Goal: Task Accomplishment & Management: Use online tool/utility

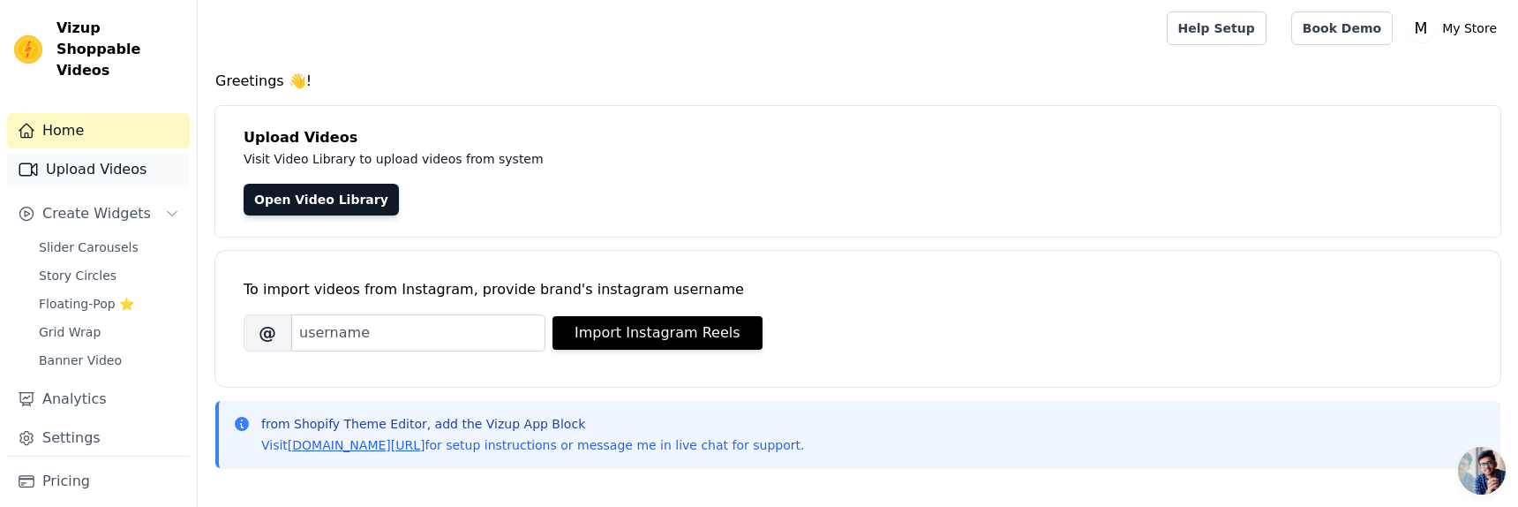
click at [109, 157] on link "Upload Videos" at bounding box center [98, 169] width 183 height 35
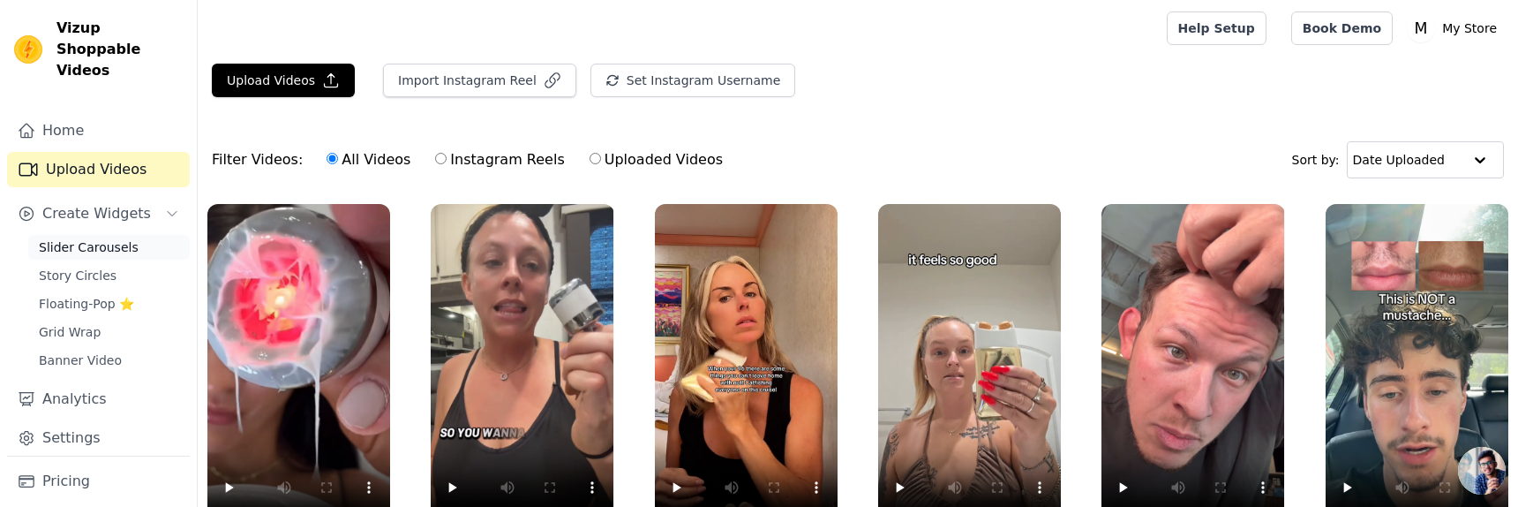
click at [108, 238] on span "Slider Carousels" at bounding box center [89, 247] width 100 height 18
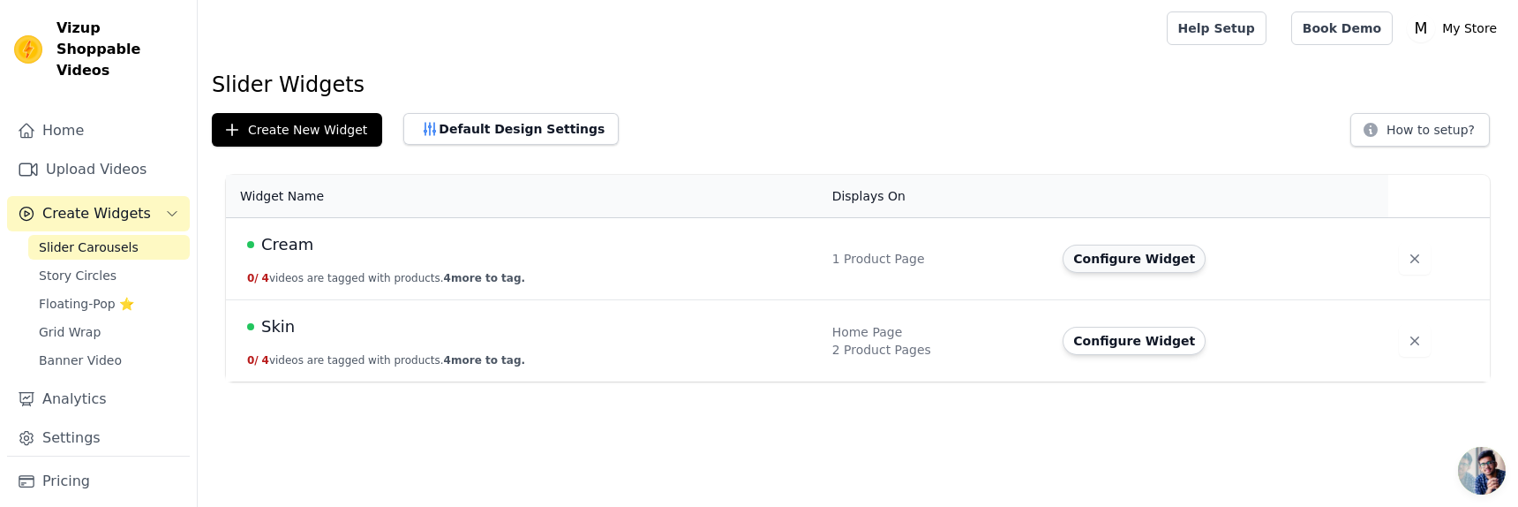
click at [1114, 261] on button "Configure Widget" at bounding box center [1134, 258] width 143 height 28
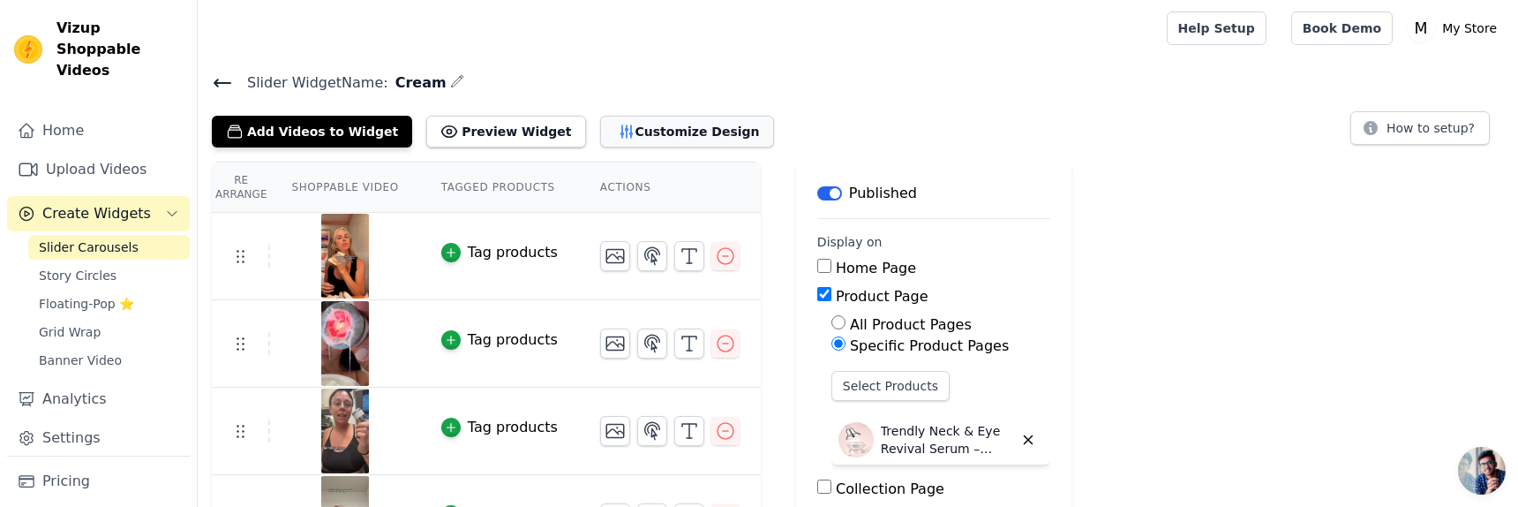
click at [600, 126] on button "Customize Design" at bounding box center [687, 132] width 174 height 32
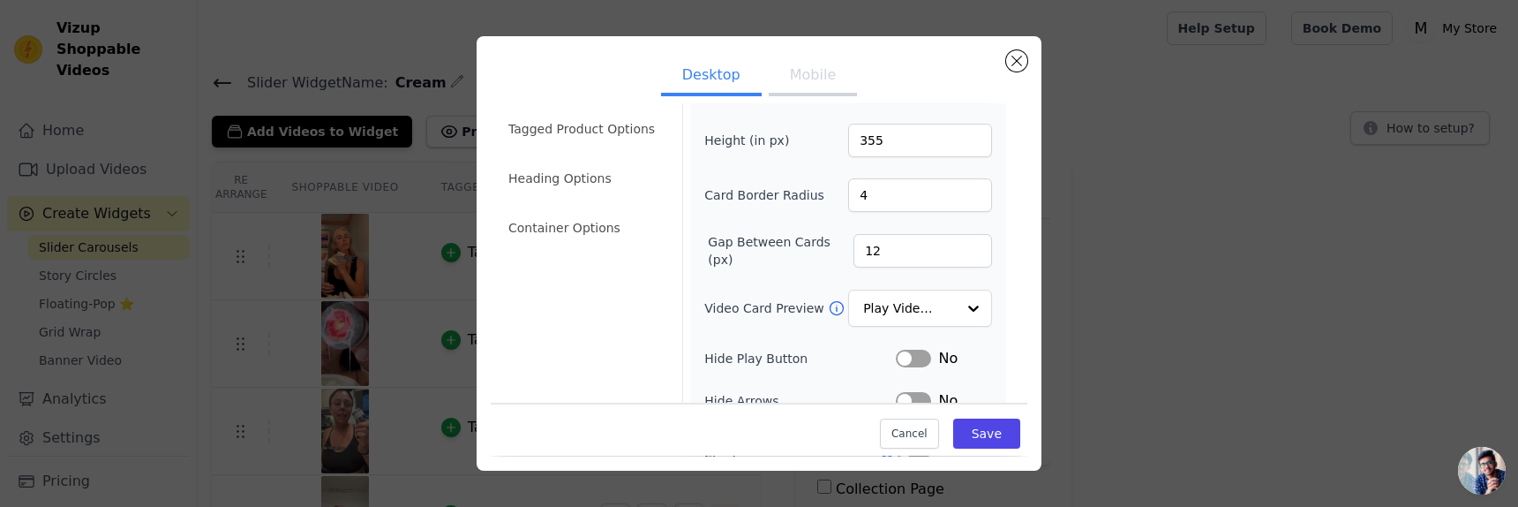
scroll to position [37, 0]
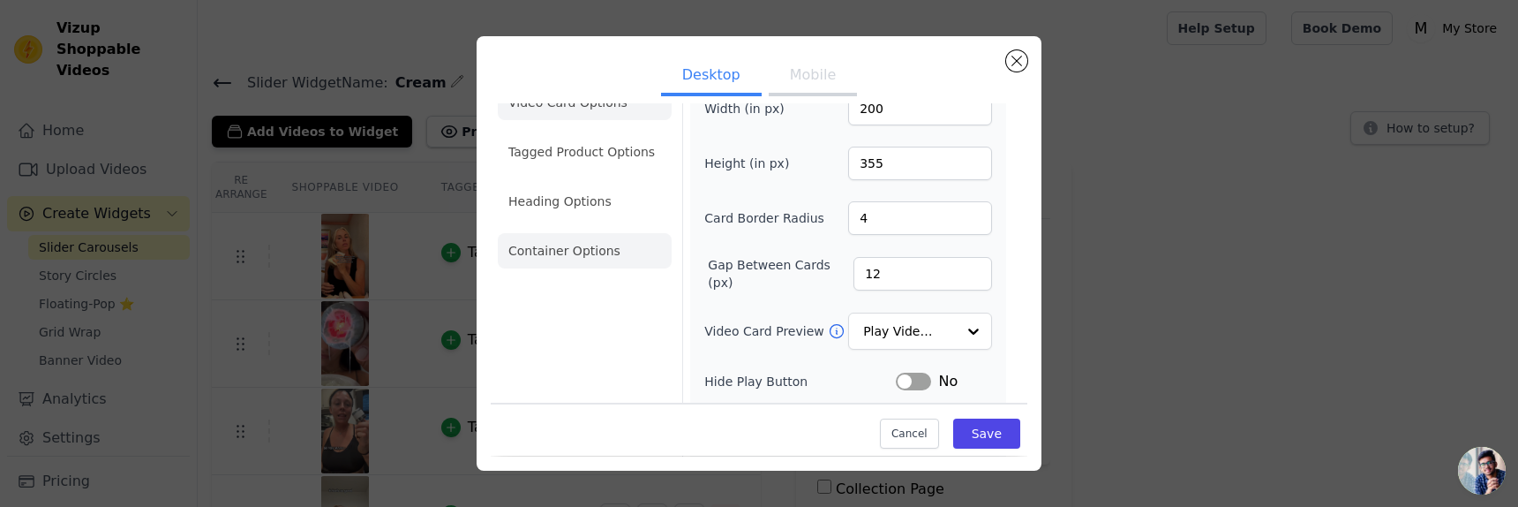
click at [598, 252] on li "Container Options" at bounding box center [585, 250] width 174 height 35
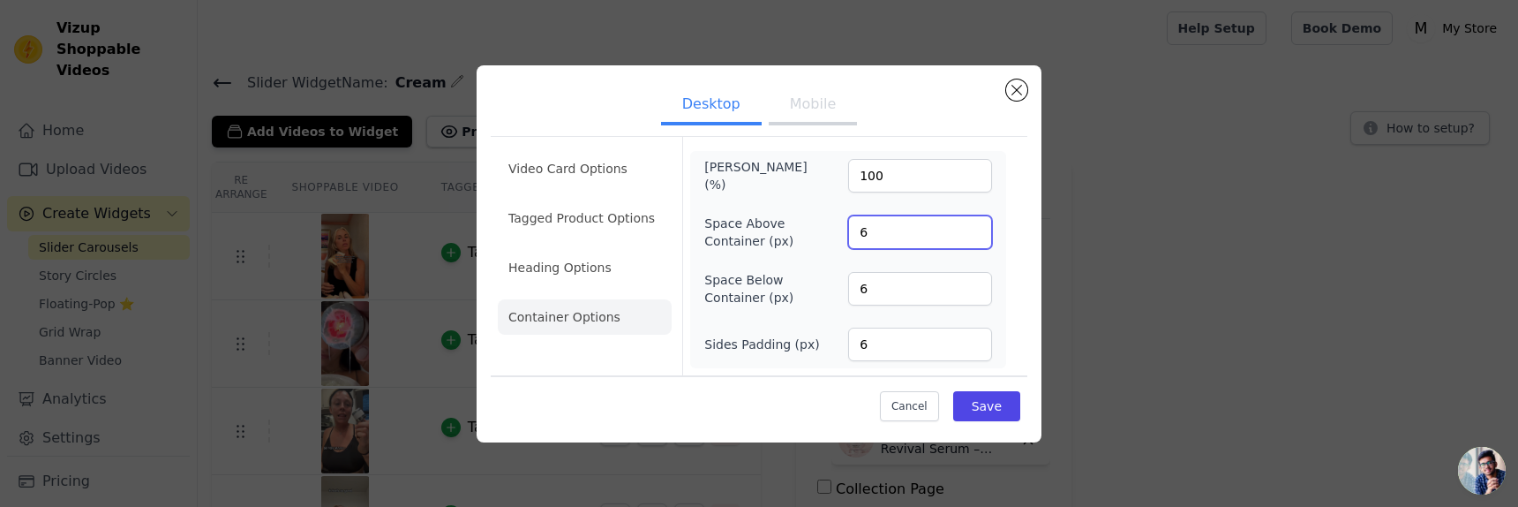
drag, startPoint x: 933, startPoint y: 229, endPoint x: 835, endPoint y: 236, distance: 98.2
click at [835, 236] on div "Space Above Container (px) 6" at bounding box center [848, 231] width 288 height 35
click at [964, 398] on button "Save" at bounding box center [986, 406] width 67 height 30
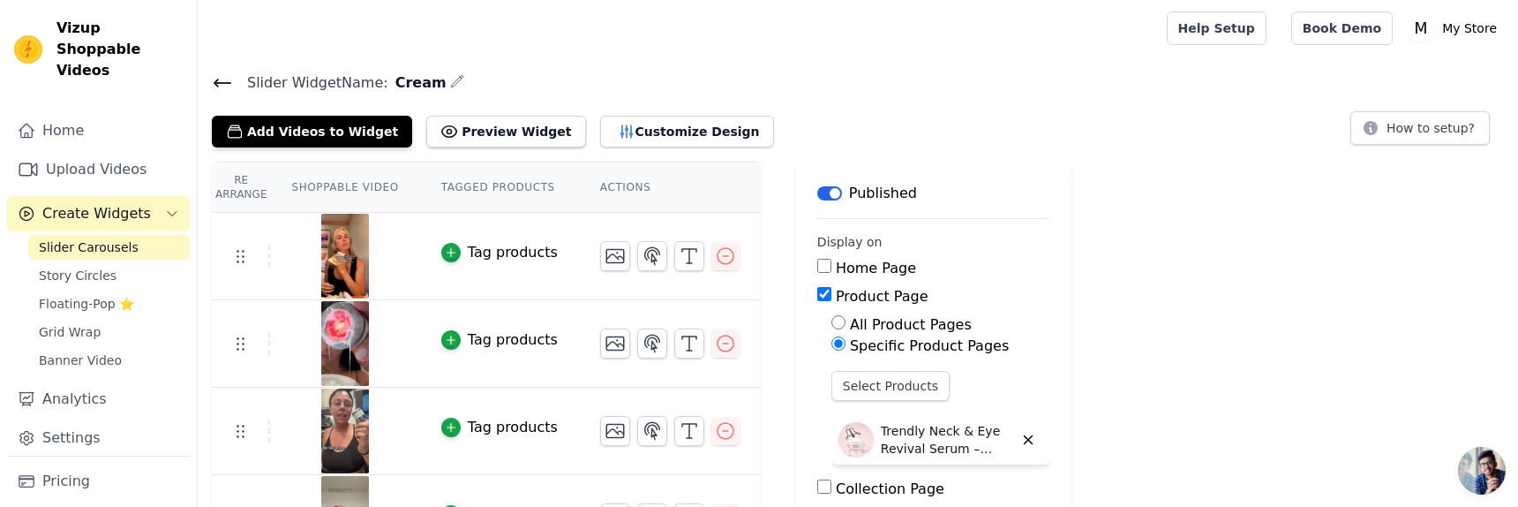
click at [661, 113] on div "Add Videos to Widget Preview Widget Customize Design" at bounding box center [500, 128] width 576 height 39
click at [659, 122] on button "Customize Design" at bounding box center [687, 132] width 174 height 32
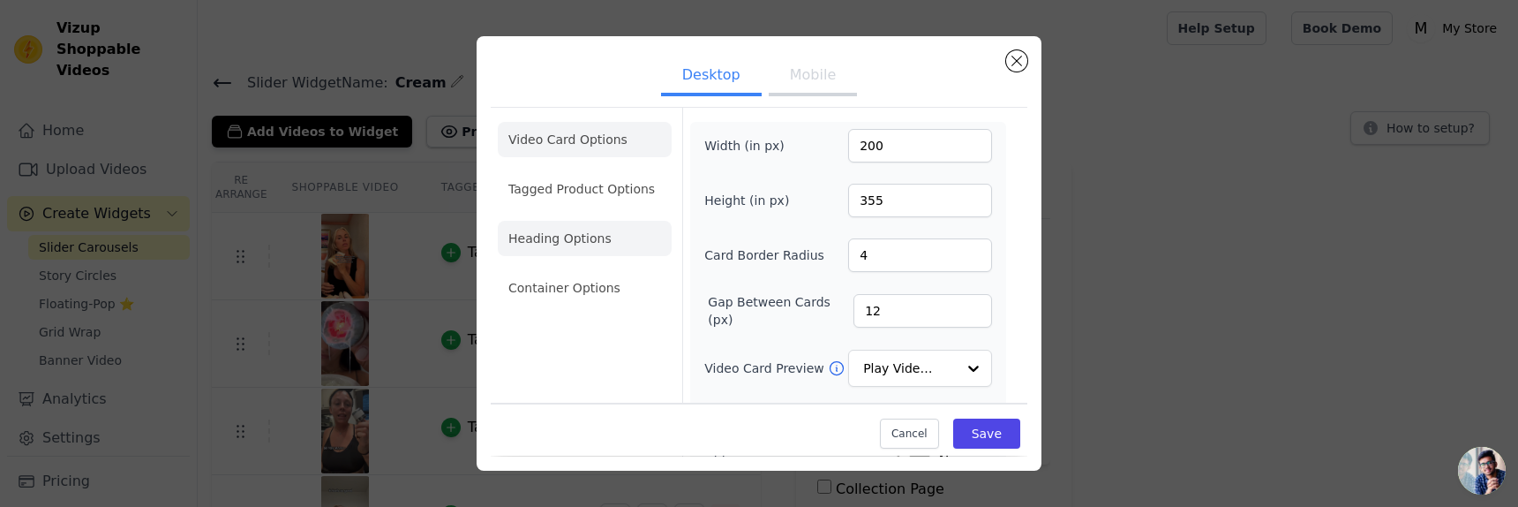
click at [545, 246] on li "Heading Options" at bounding box center [585, 238] width 174 height 35
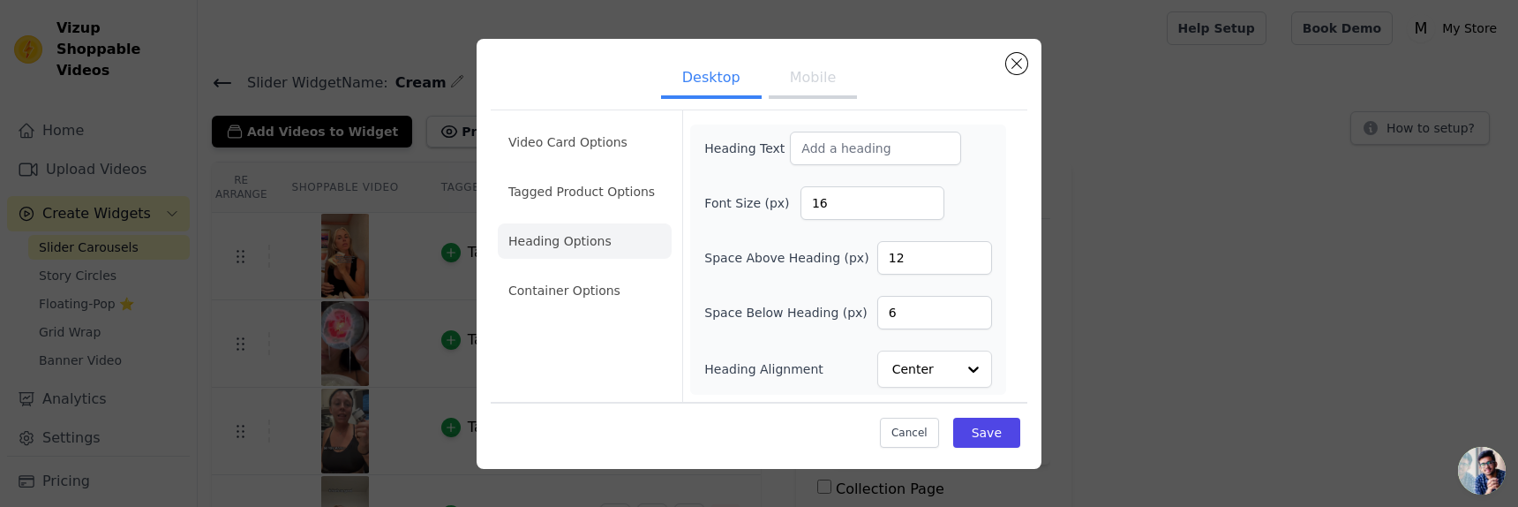
click at [569, 315] on div "Video Card Options Tagged Product Options Heading Options Container Options" at bounding box center [585, 255] width 174 height 291
click at [576, 305] on li "Container Options" at bounding box center [585, 290] width 174 height 35
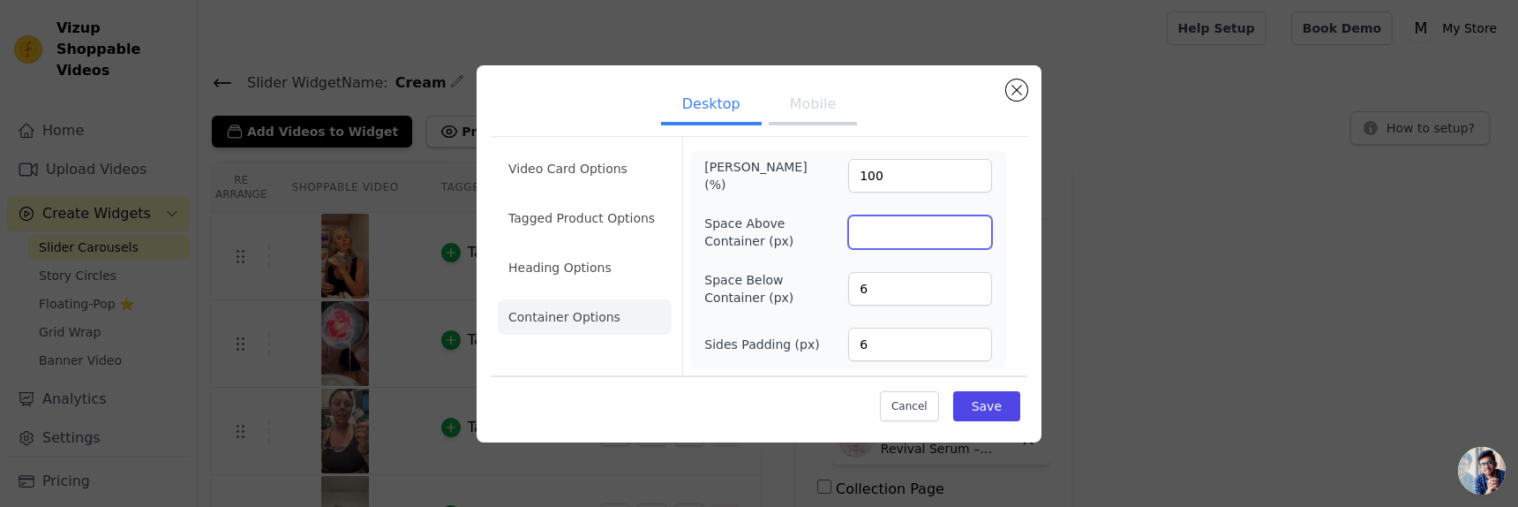
click at [956, 226] on input "Space Above Container (px)" at bounding box center [920, 232] width 144 height 34
type input "0"
click at [603, 260] on li "Heading Options" at bounding box center [585, 267] width 174 height 35
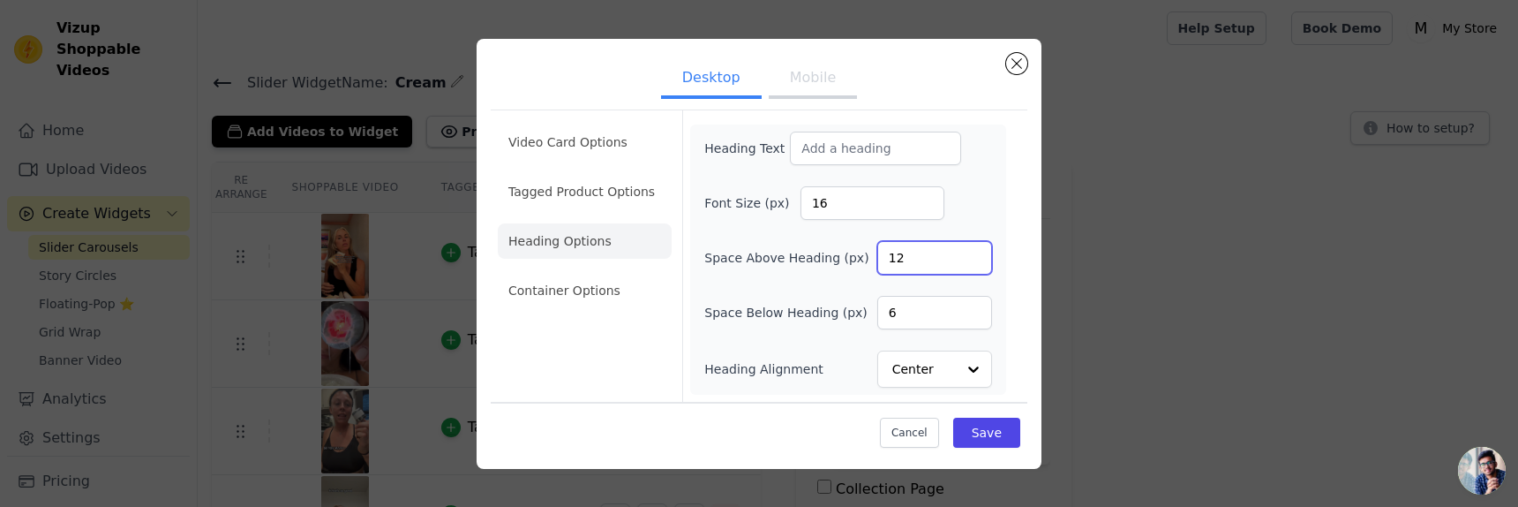
drag, startPoint x: 962, startPoint y: 260, endPoint x: 865, endPoint y: 260, distance: 97.1
click at [863, 260] on div "Space Above Heading (px) 12" at bounding box center [848, 258] width 288 height 34
type input "0"
click at [991, 422] on button "Save" at bounding box center [986, 432] width 67 height 30
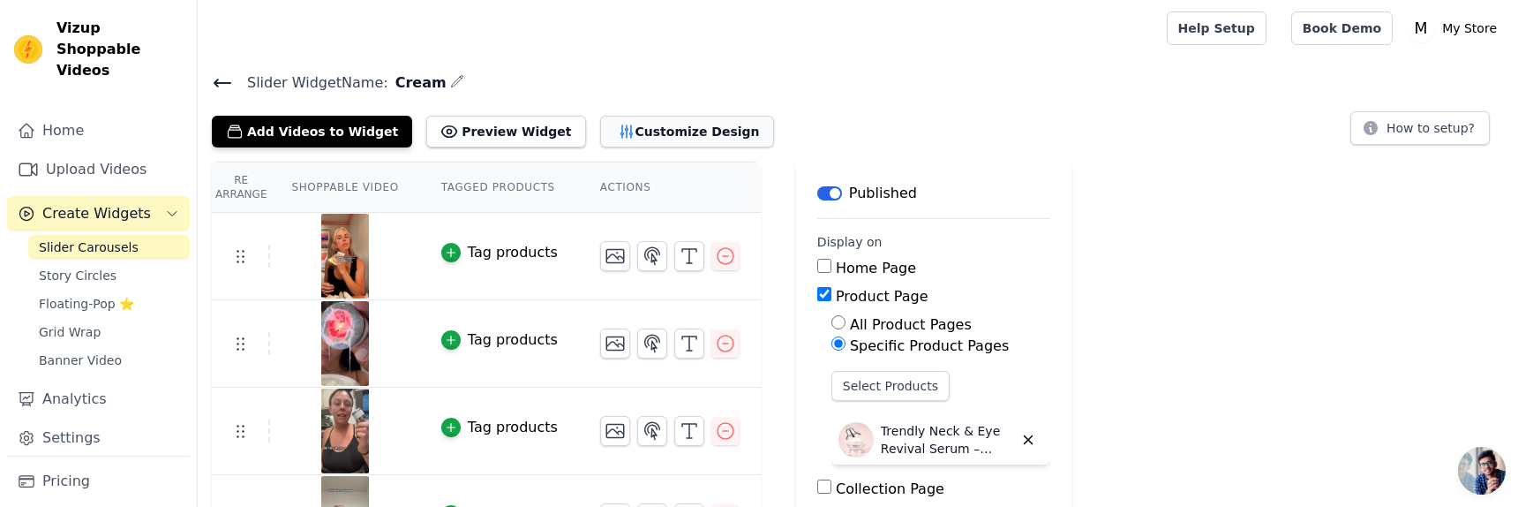
click at [614, 133] on button "Customize Design" at bounding box center [687, 132] width 174 height 32
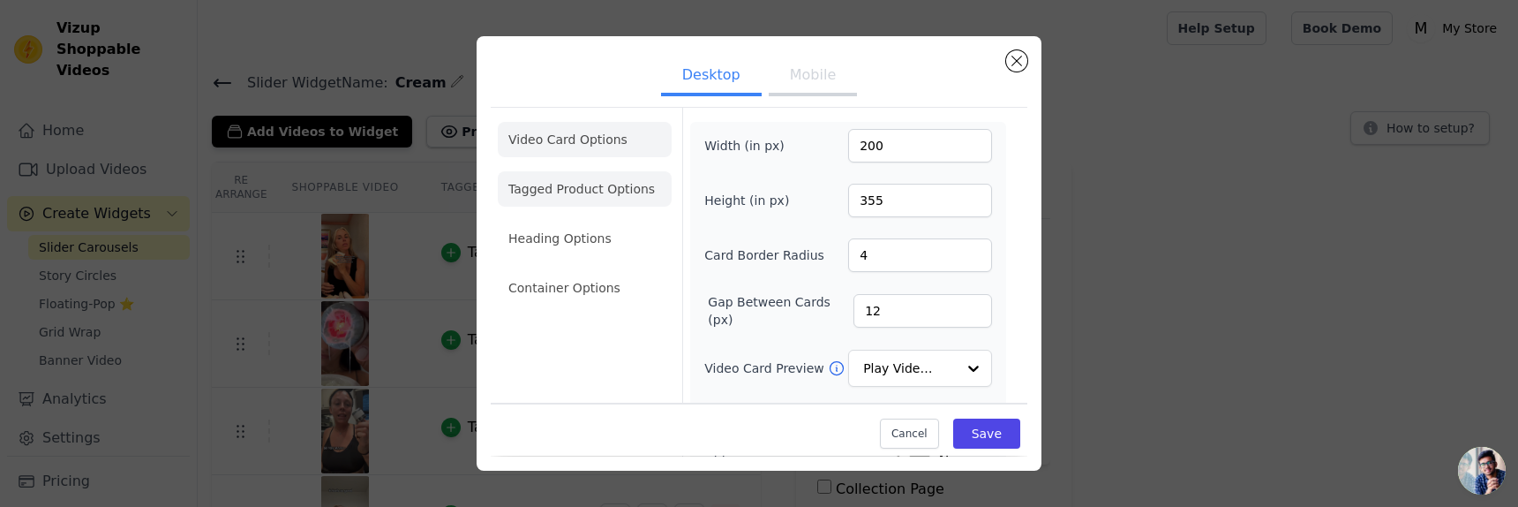
click at [561, 198] on li "Tagged Product Options" at bounding box center [585, 188] width 174 height 35
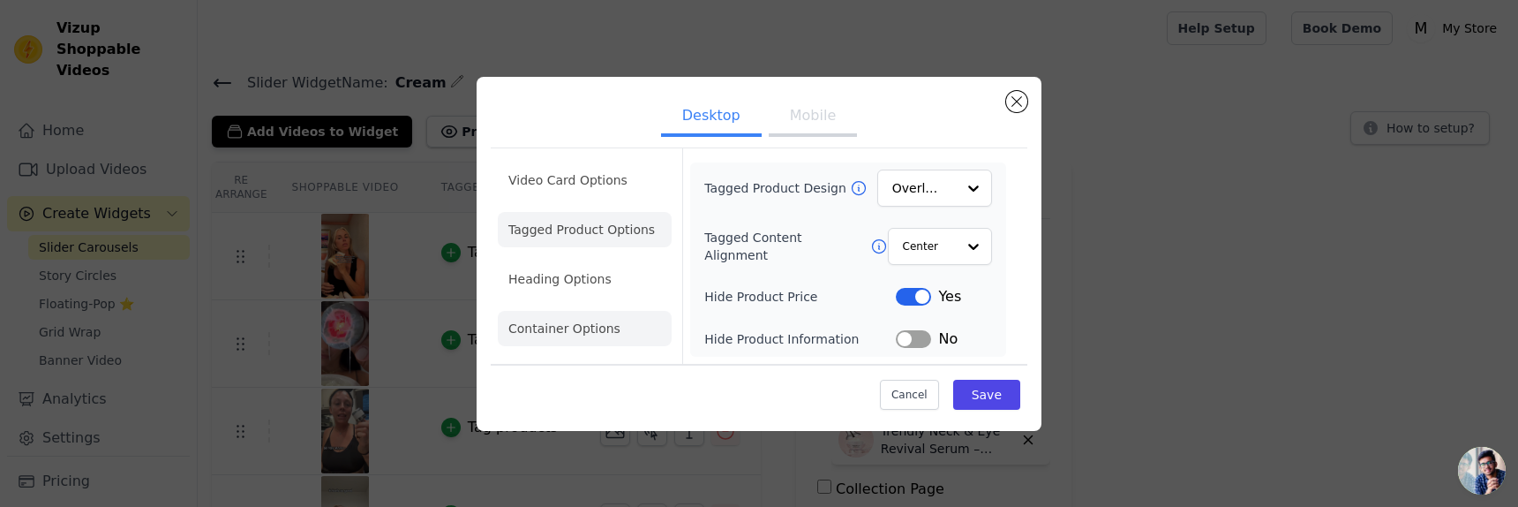
click at [583, 325] on li "Container Options" at bounding box center [585, 328] width 174 height 35
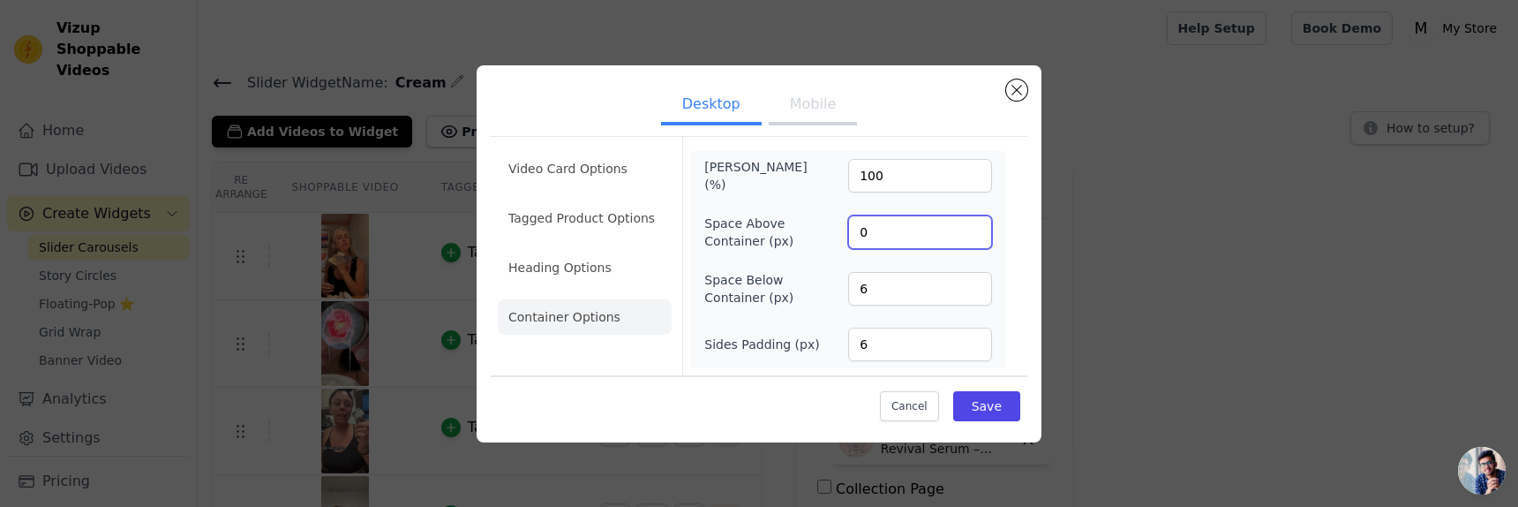
click at [926, 231] on input "0" at bounding box center [920, 232] width 144 height 34
type input "0"
type input "6"
click at [830, 114] on button "Mobile" at bounding box center [813, 106] width 88 height 39
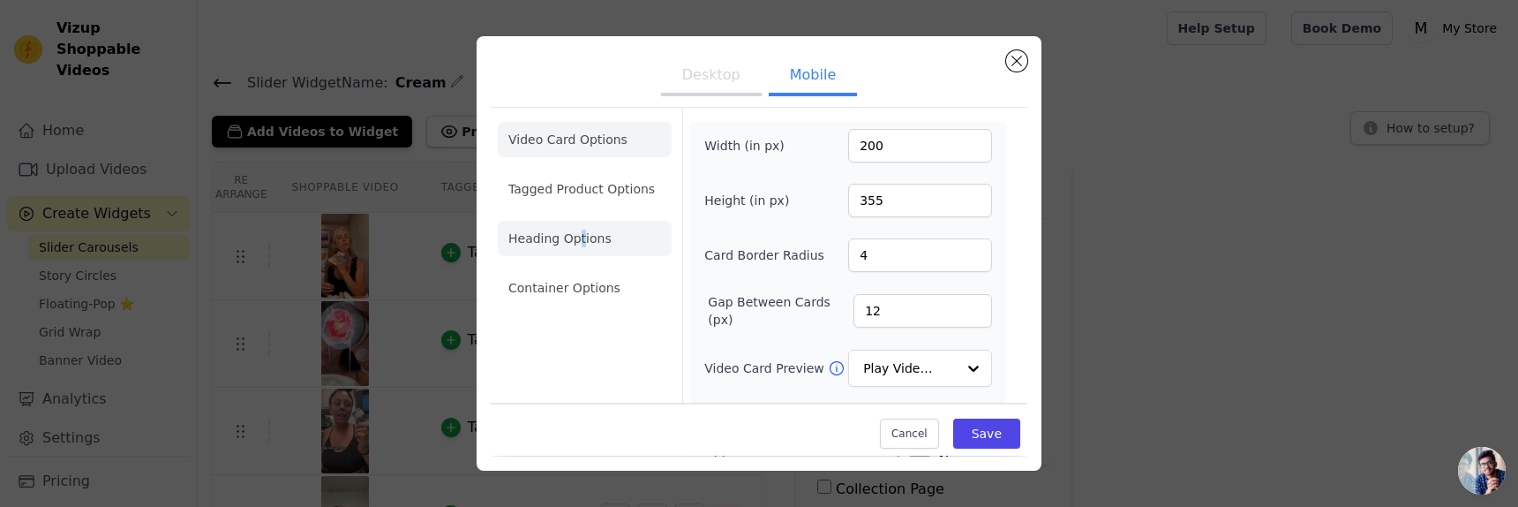
click at [582, 231] on li "Heading Options" at bounding box center [585, 238] width 174 height 35
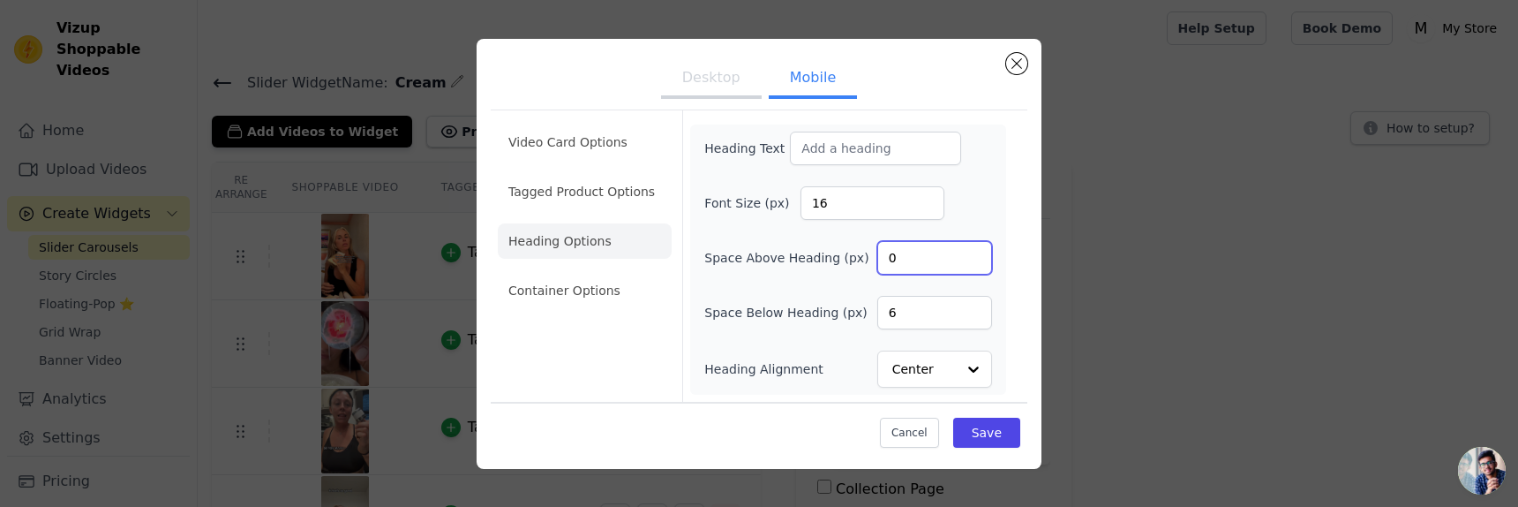
click at [932, 260] on input "0" at bounding box center [934, 258] width 115 height 34
drag, startPoint x: 904, startPoint y: 258, endPoint x: 879, endPoint y: 258, distance: 24.7
click at [879, 257] on input "0" at bounding box center [934, 258] width 115 height 34
click at [573, 312] on ul "Video Card Options Tagged Product Options Heading Options Container Options" at bounding box center [585, 216] width 174 height 198
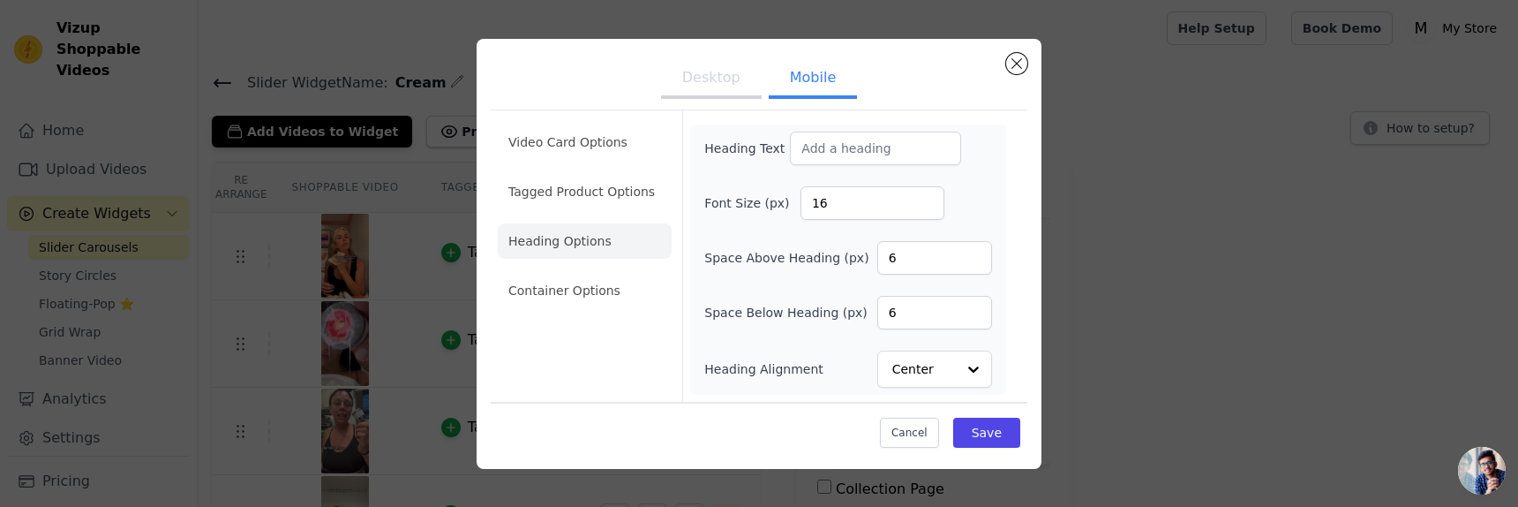
click at [582, 213] on ul "Video Card Options Tagged Product Options Heading Options Container Options" at bounding box center [585, 216] width 174 height 198
click at [942, 269] on input "6" at bounding box center [934, 258] width 115 height 34
type input "0"
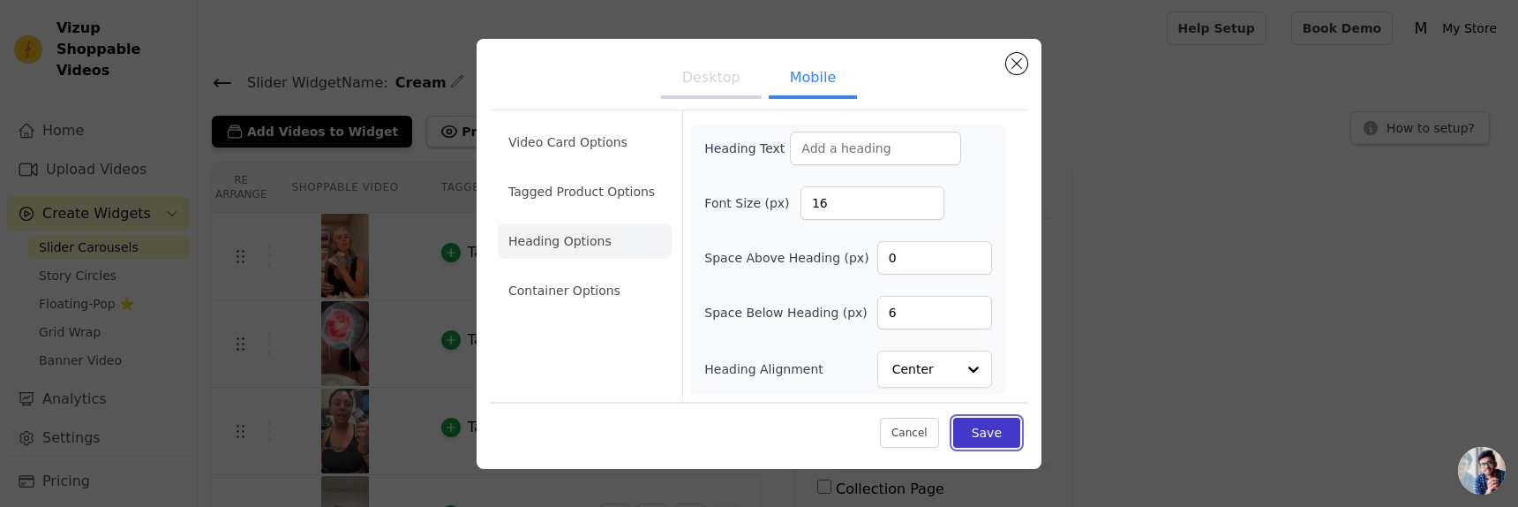
click at [989, 436] on button "Save" at bounding box center [986, 432] width 67 height 30
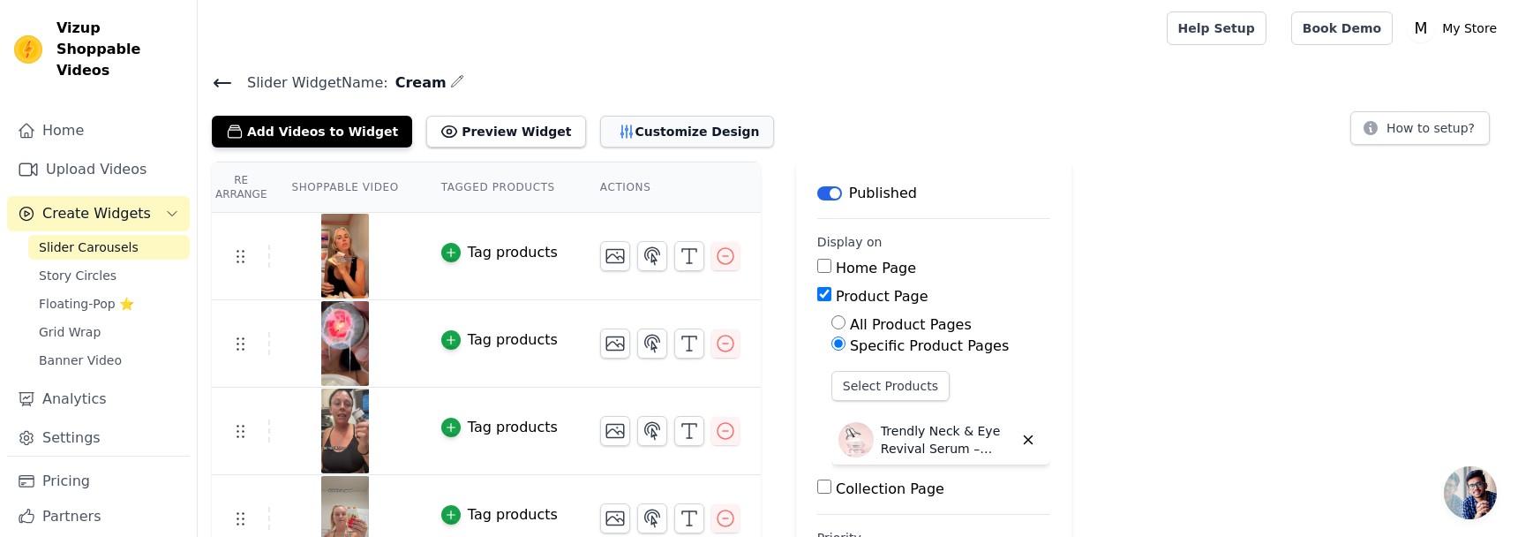
click at [625, 131] on button "Customize Design" at bounding box center [687, 132] width 174 height 32
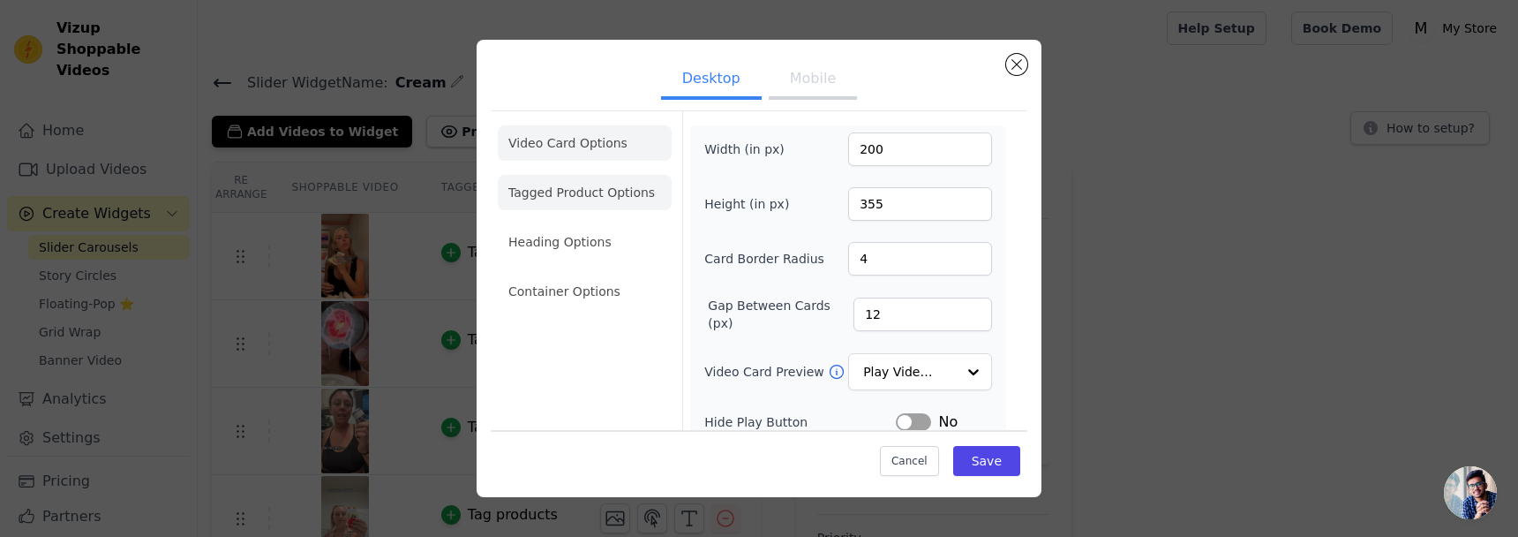
click at [591, 198] on li "Tagged Product Options" at bounding box center [585, 192] width 174 height 35
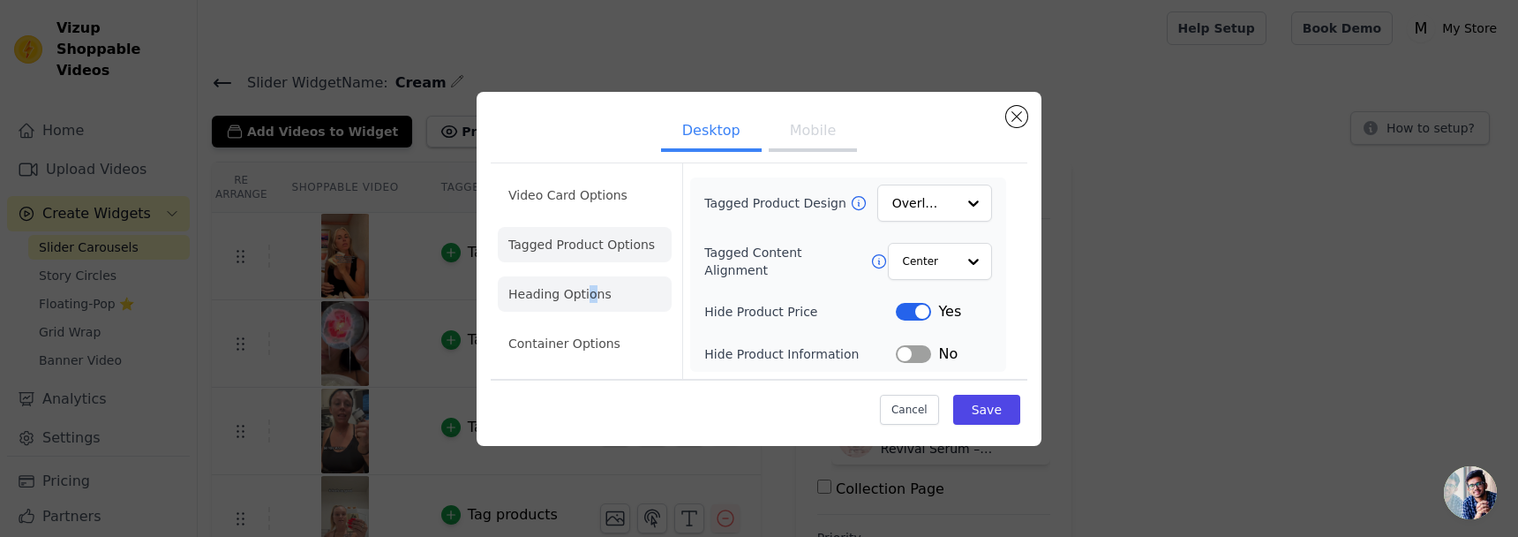
click at [589, 285] on li "Heading Options" at bounding box center [585, 293] width 174 height 35
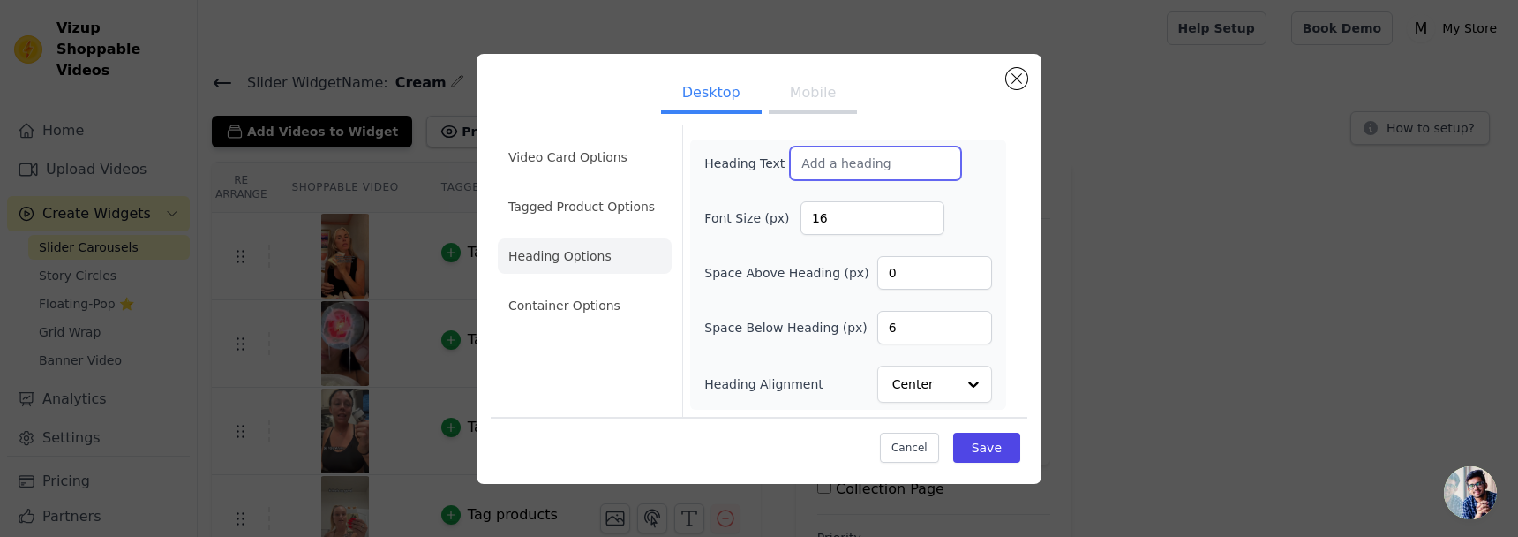
click at [824, 167] on input "Heading Text" at bounding box center [875, 164] width 171 height 34
paste input "Loved & Recommended Daily"
type input "Loved & Recommended Daily"
click at [815, 88] on button "Mobile" at bounding box center [813, 94] width 88 height 39
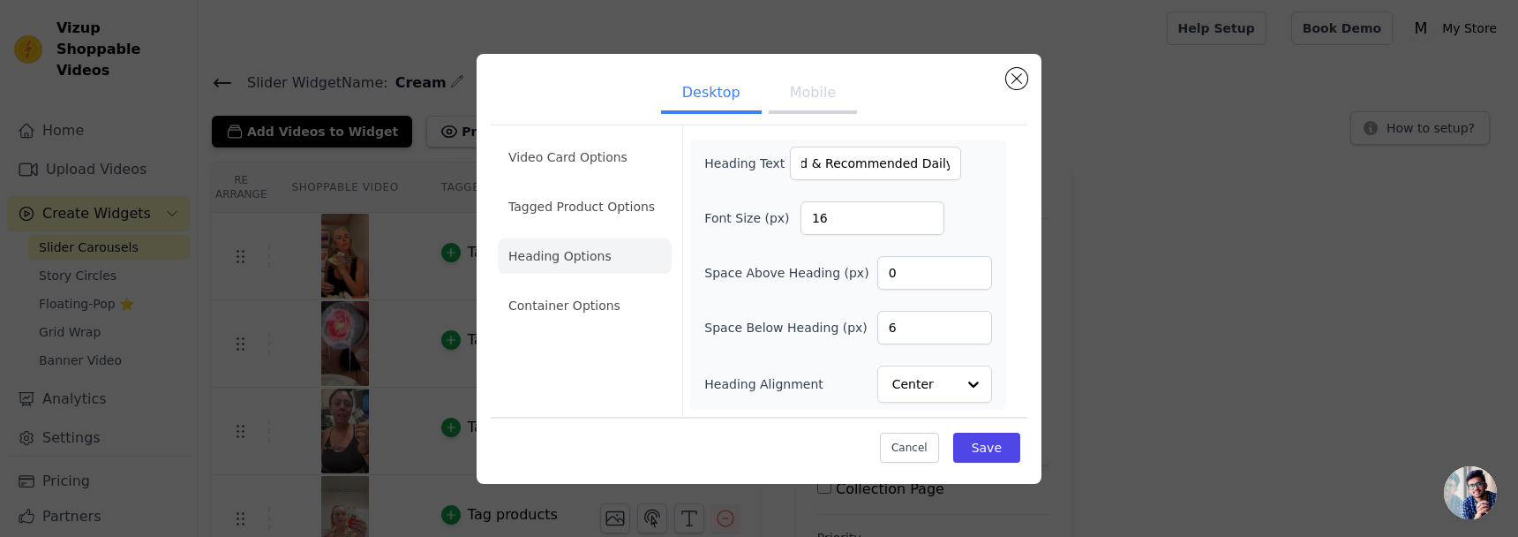
scroll to position [0, 0]
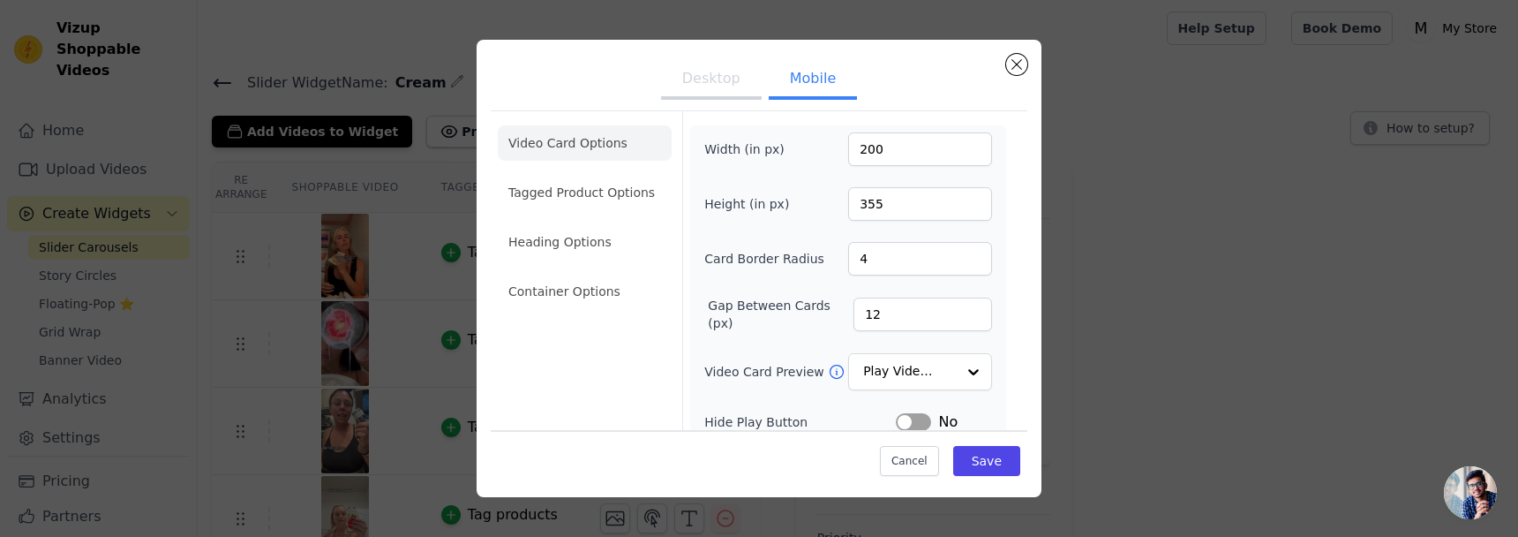
click at [604, 230] on li "Heading Options" at bounding box center [585, 241] width 174 height 35
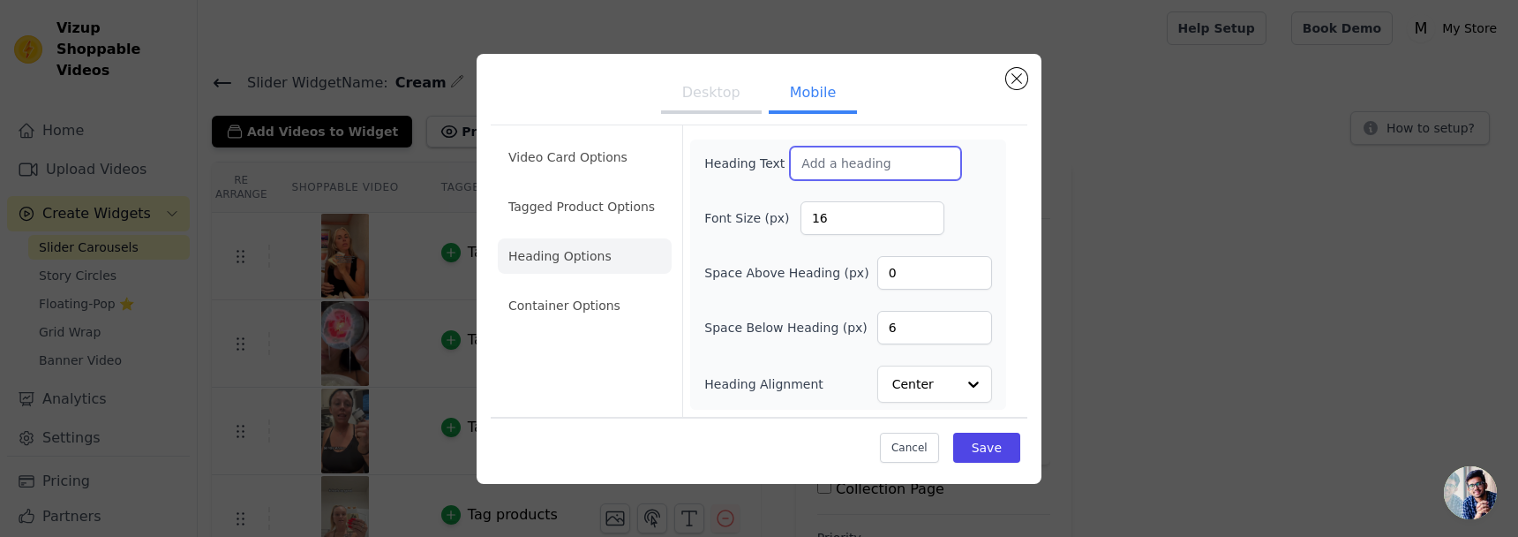
click at [838, 164] on input "Heading Text" at bounding box center [875, 164] width 171 height 34
paste input "Loved & Recommended Daily"
type input "Loved & Recommended Daily"
click at [969, 450] on button "Save" at bounding box center [986, 448] width 67 height 30
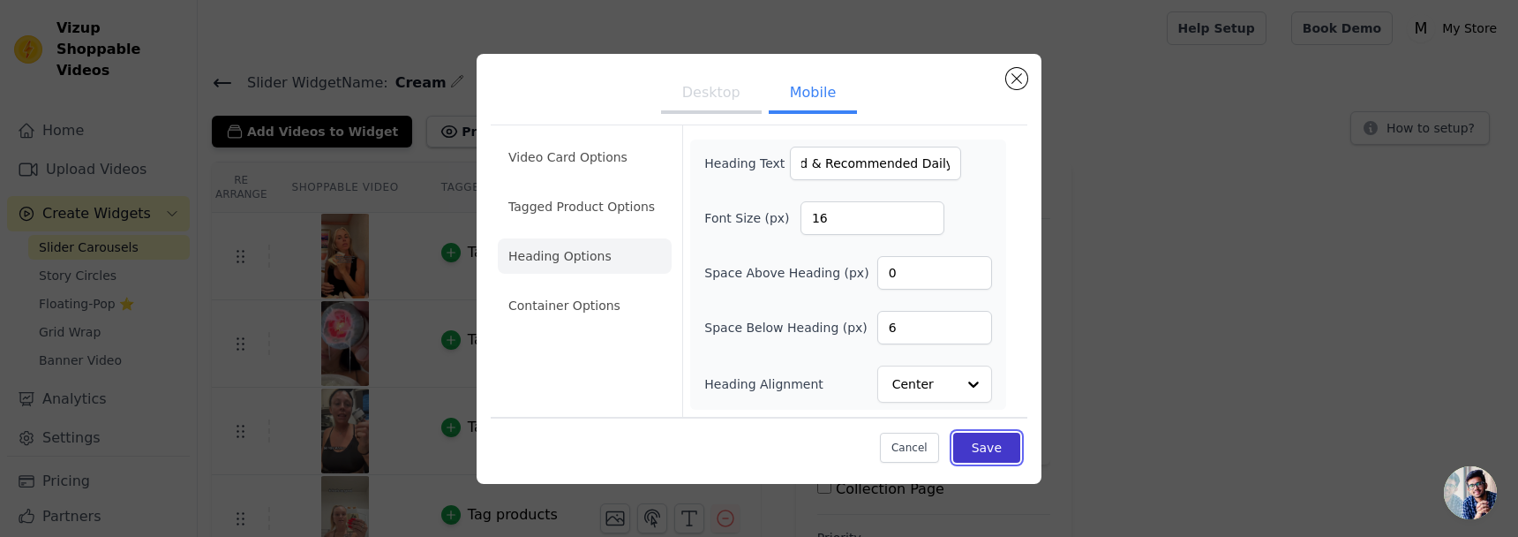
scroll to position [0, 0]
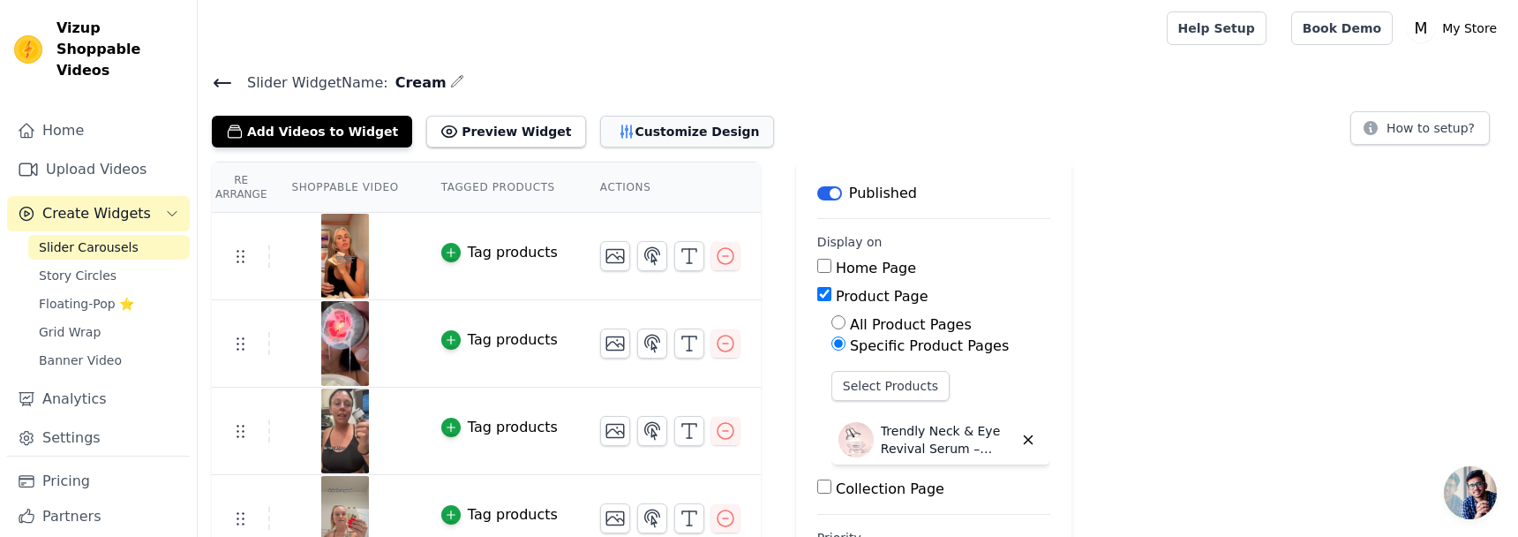
click at [605, 135] on button "Customize Design" at bounding box center [687, 132] width 174 height 32
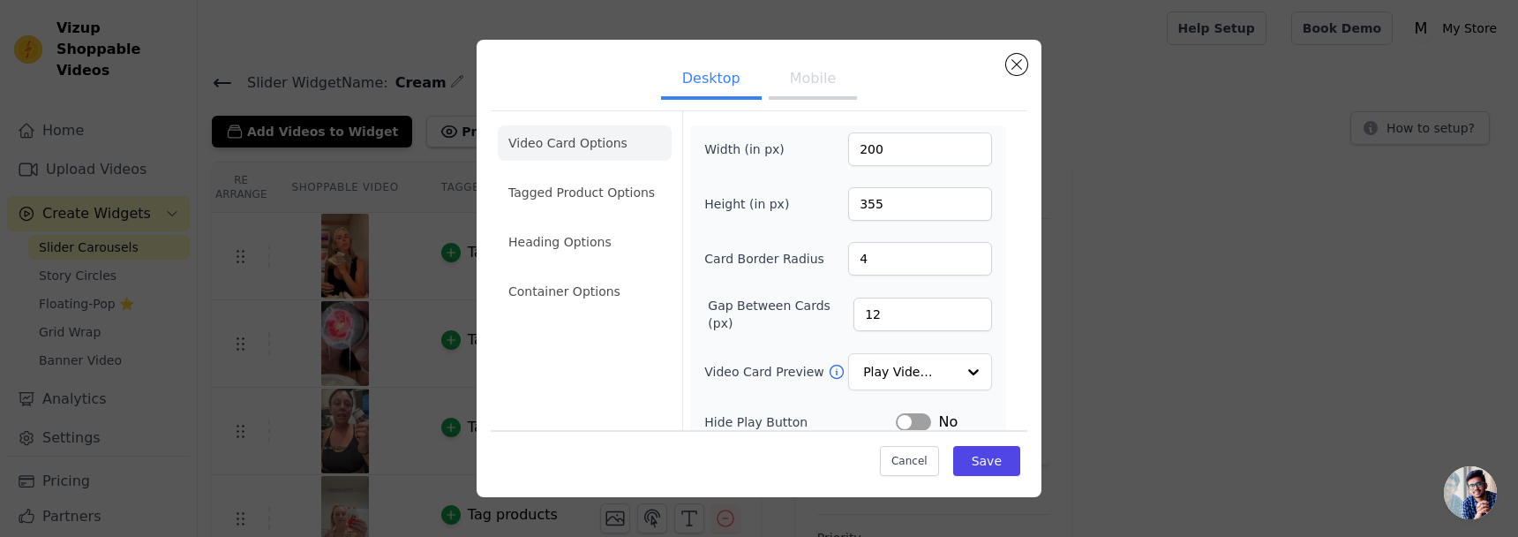
click at [802, 82] on button "Mobile" at bounding box center [813, 80] width 88 height 39
click at [598, 219] on ul "Video Card Options Tagged Product Options Heading Options Container Options" at bounding box center [585, 217] width 174 height 198
click at [599, 246] on li "Heading Options" at bounding box center [585, 241] width 174 height 35
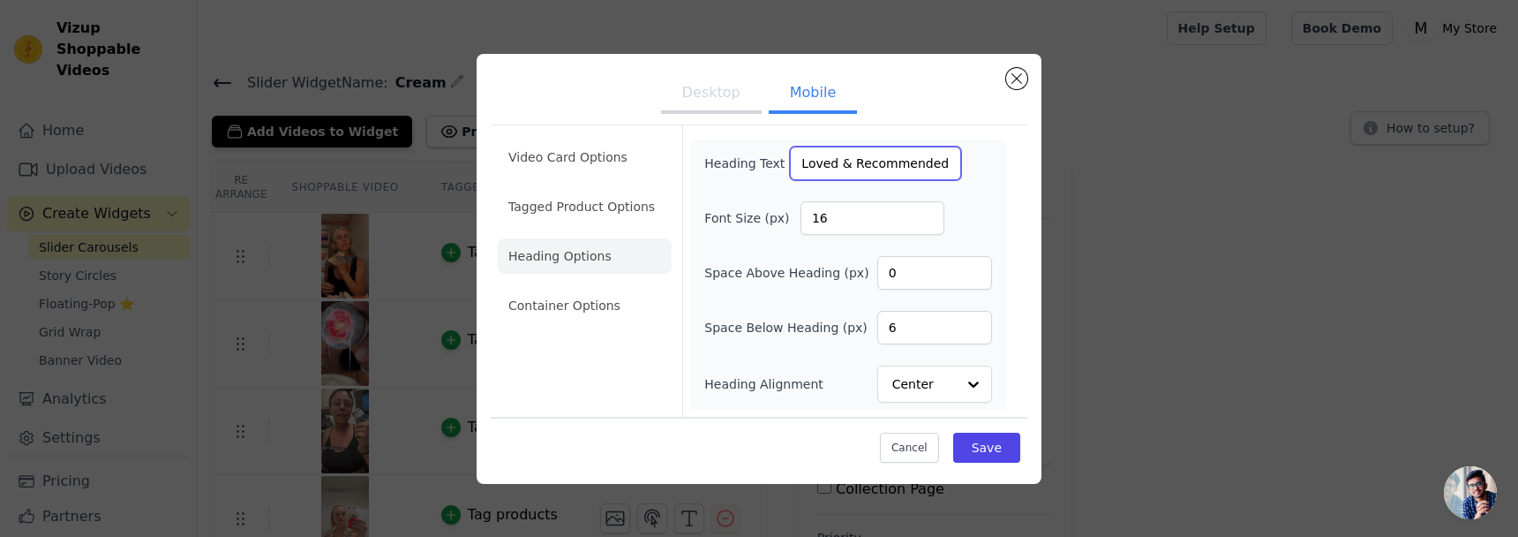
click at [792, 162] on input "Loved & Recommended Daily" at bounding box center [875, 164] width 171 height 34
click at [912, 168] on input ""Loved & Recommended Daily" at bounding box center [875, 164] width 171 height 34
type input ""Loved & Recommended Daily""
click at [889, 218] on input "16" at bounding box center [873, 218] width 144 height 34
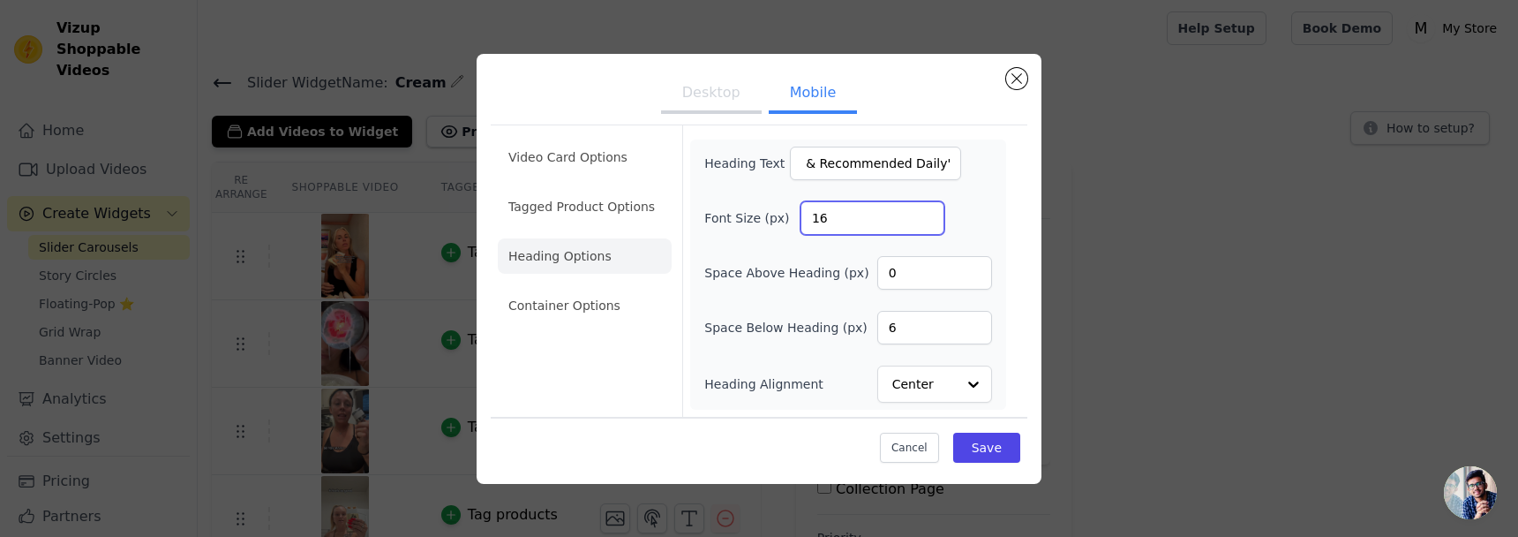
scroll to position [0, 0]
click at [889, 218] on input "16" at bounding box center [873, 218] width 144 height 34
type input "32"
click at [711, 101] on button "Desktop" at bounding box center [711, 94] width 101 height 39
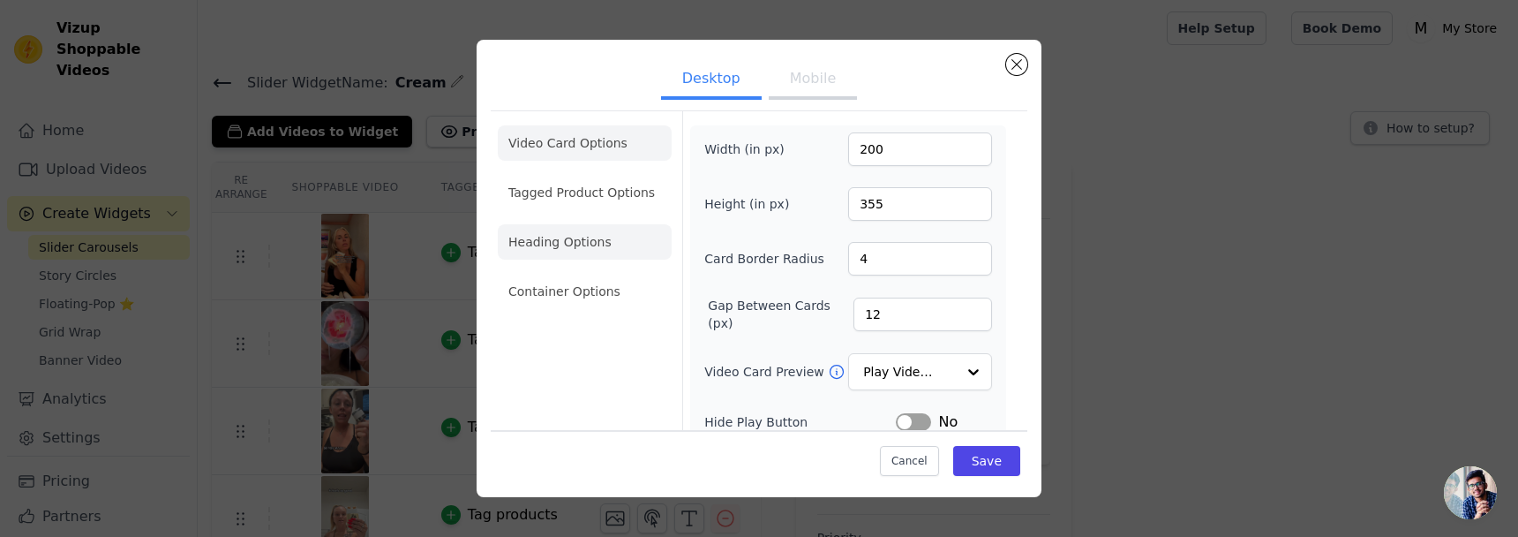
click at [530, 242] on li "Heading Options" at bounding box center [585, 241] width 174 height 35
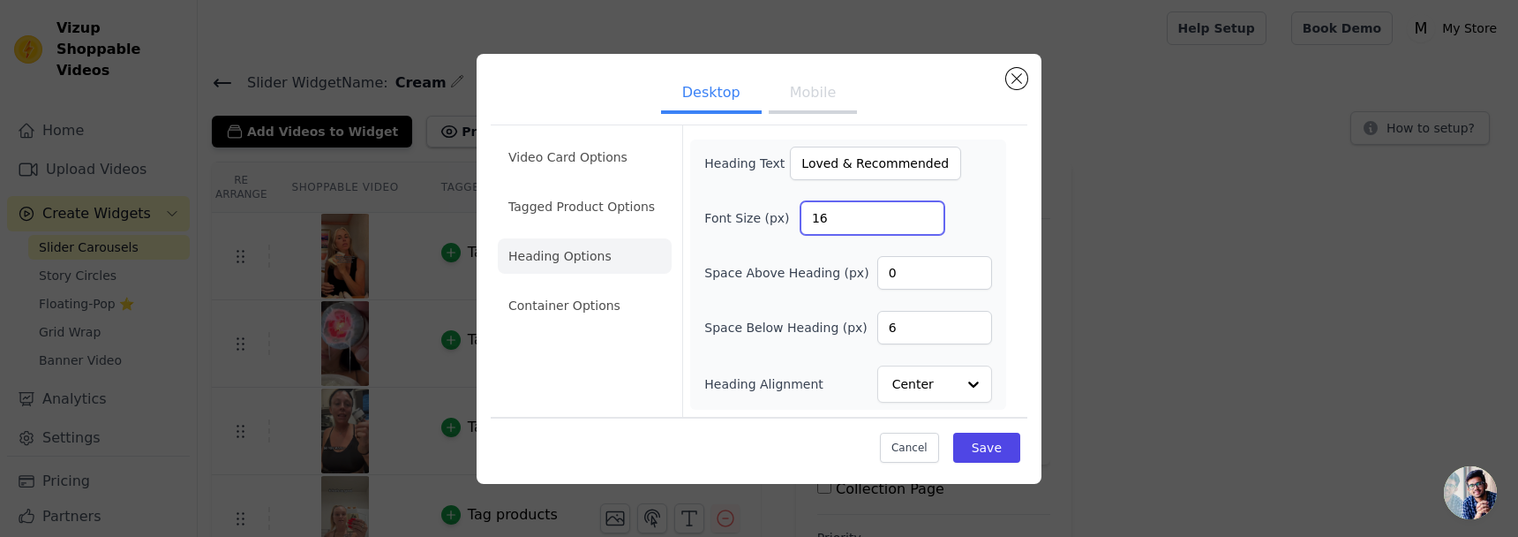
click at [856, 215] on input "16" at bounding box center [873, 218] width 144 height 34
type input "32"
click at [797, 156] on input "Loved & Recommended Daily" at bounding box center [875, 164] width 171 height 34
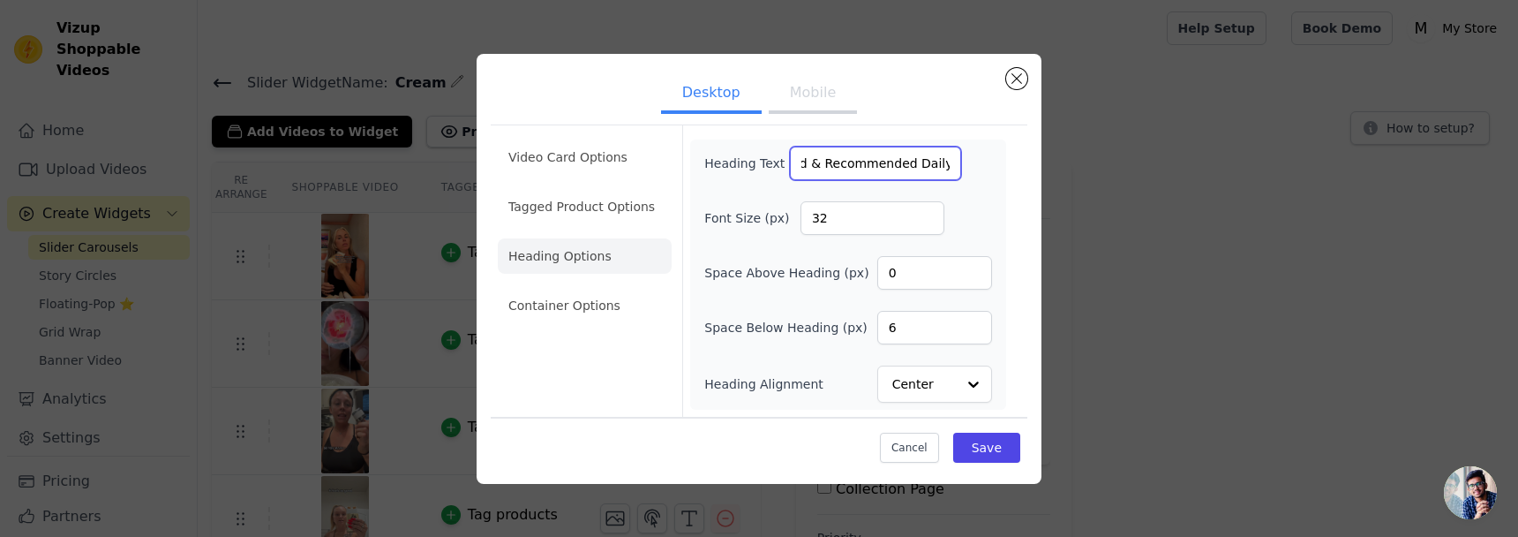
scroll to position [0, 42]
type input ""Loved & Recommended Daily""
click at [984, 444] on button "Save" at bounding box center [986, 448] width 67 height 30
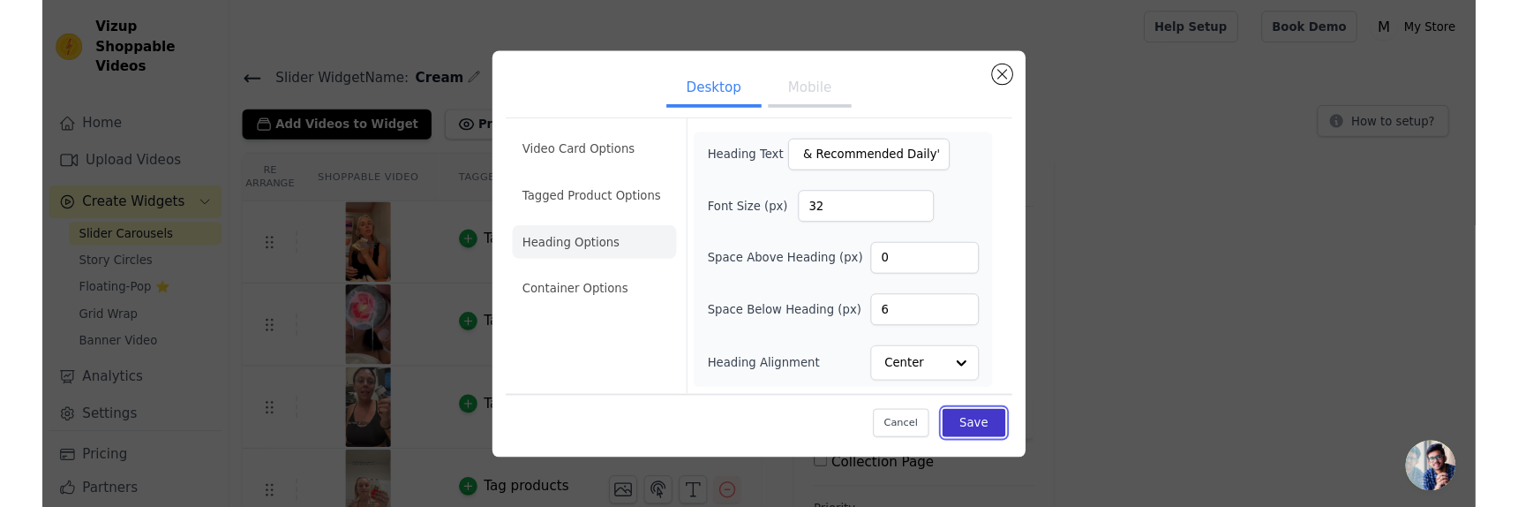
scroll to position [0, 0]
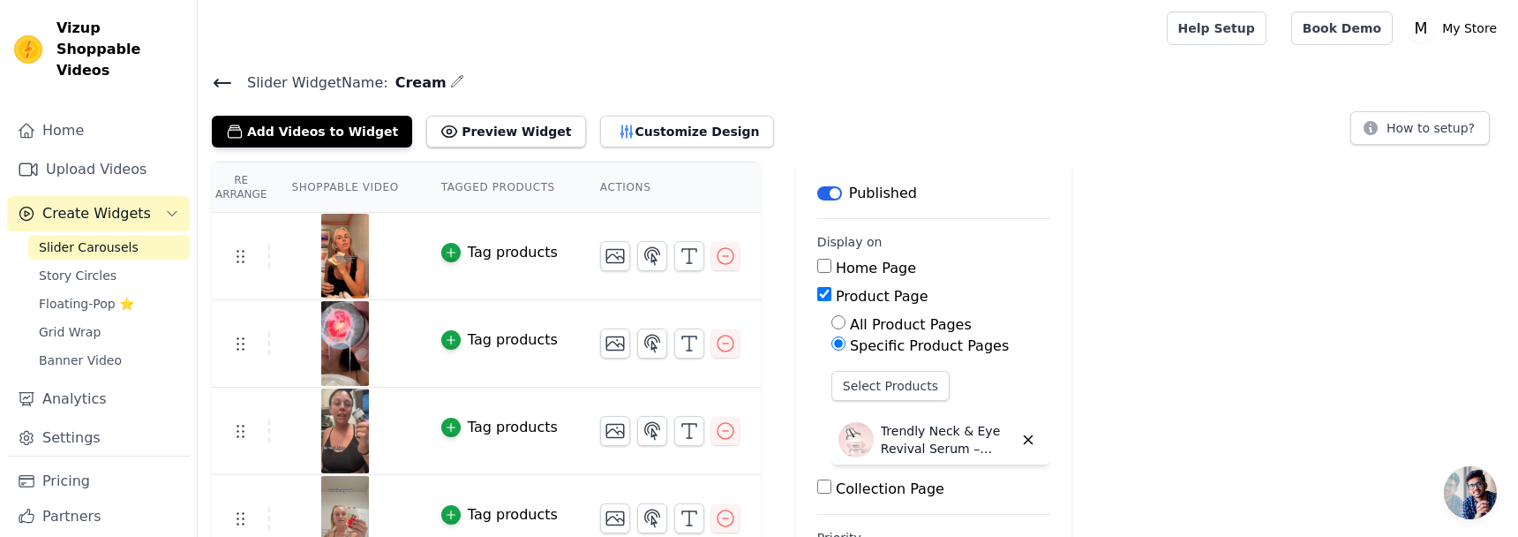
click at [642, 153] on div "Slider Widget Name: Cream Add Videos to Widget Preview Widget Customize Design …" at bounding box center [858, 345] width 1320 height 548
click at [654, 135] on button "Customize Design" at bounding box center [687, 132] width 174 height 32
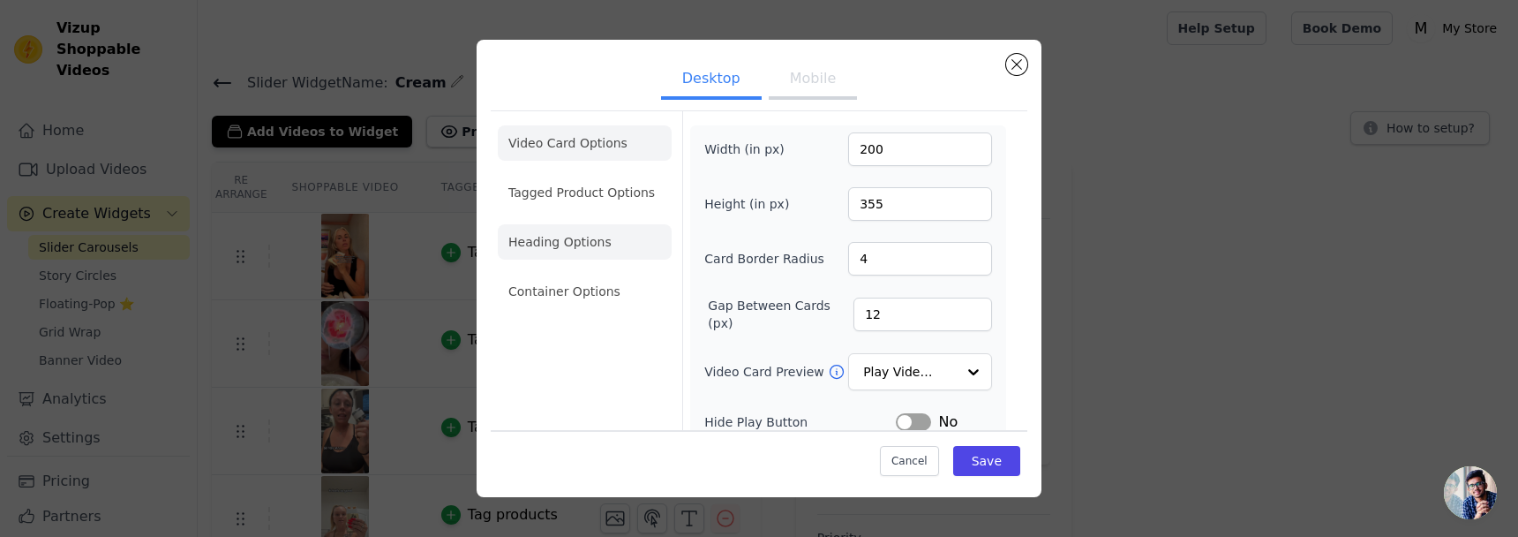
click at [554, 226] on li "Heading Options" at bounding box center [585, 241] width 174 height 35
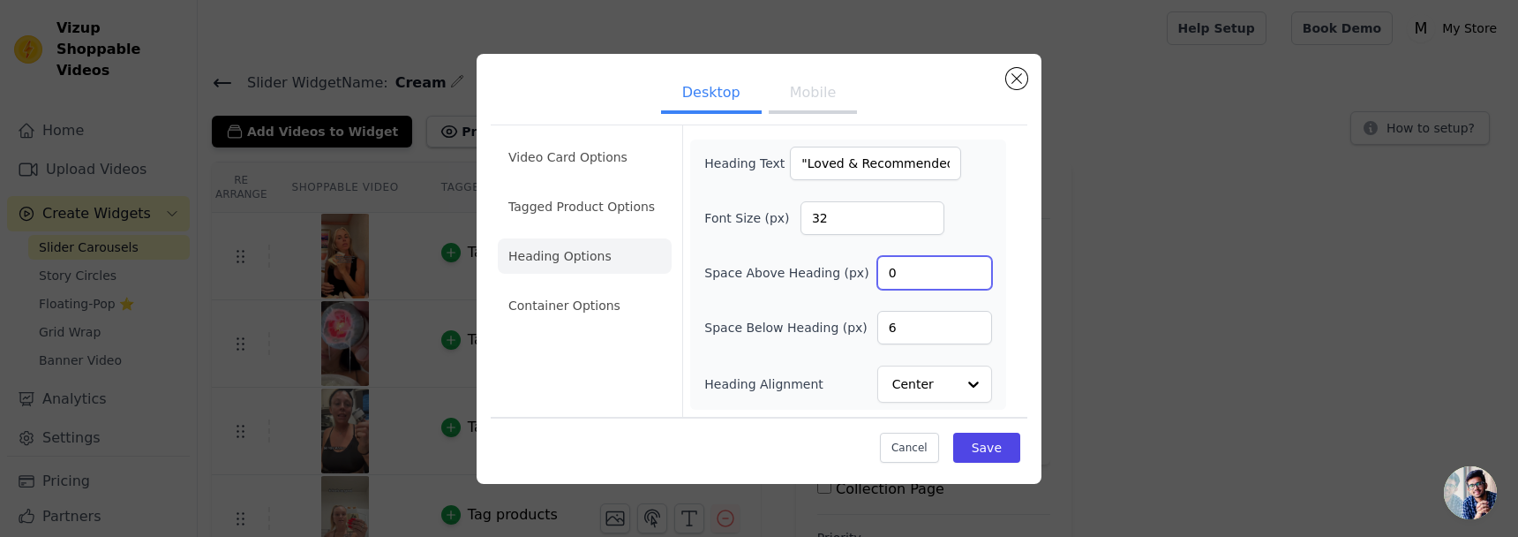
click at [984, 275] on input "0" at bounding box center [934, 273] width 115 height 34
type input "6"
click at [989, 450] on button "Save" at bounding box center [986, 448] width 67 height 30
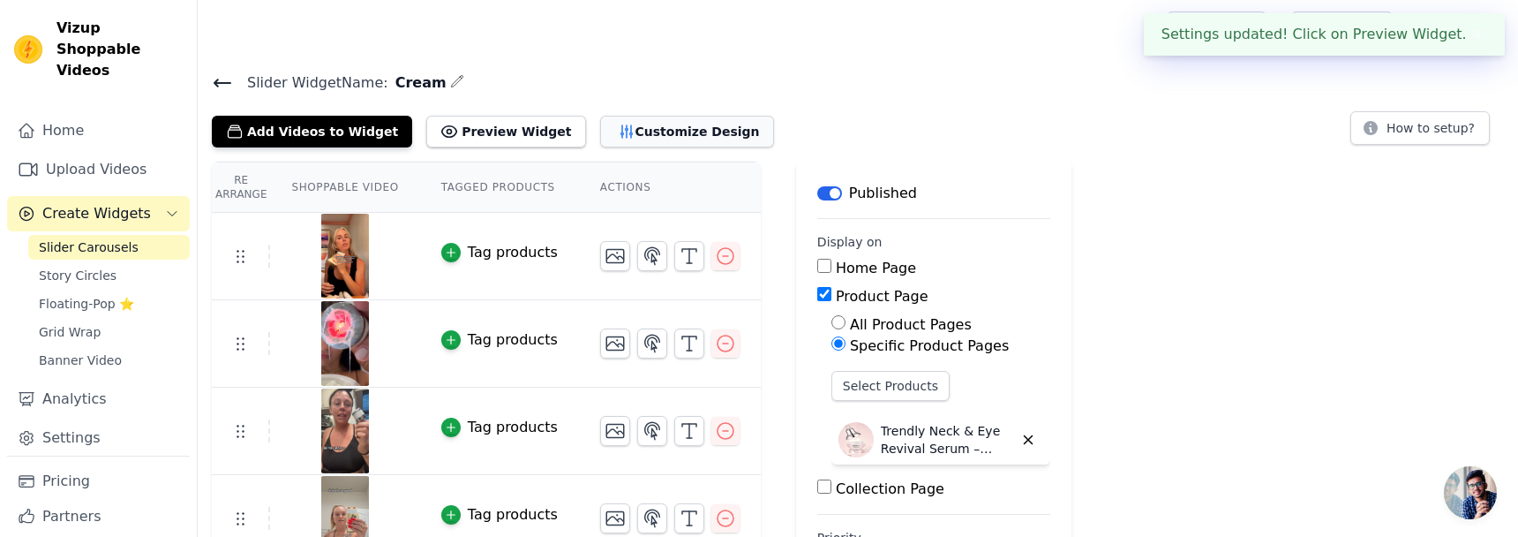
click at [668, 126] on button "Customize Design" at bounding box center [687, 132] width 174 height 32
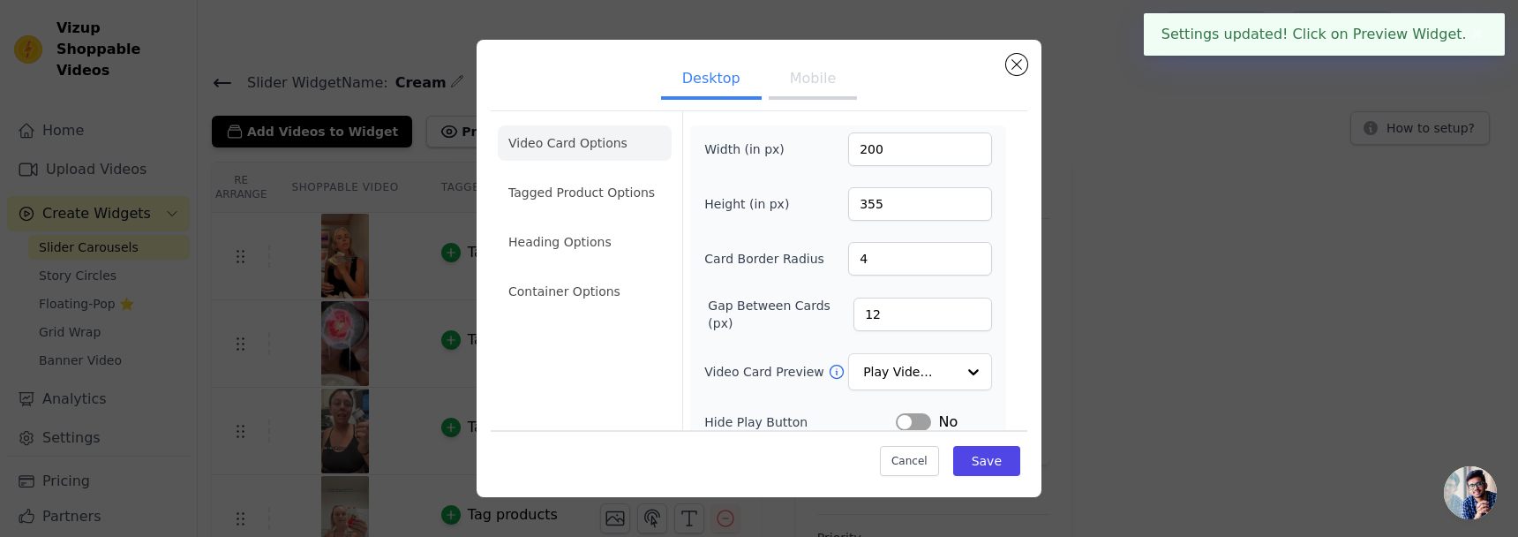
click at [763, 79] on ul "Desktop Mobile" at bounding box center [759, 80] width 537 height 53
click at [792, 78] on button "Mobile" at bounding box center [813, 80] width 88 height 39
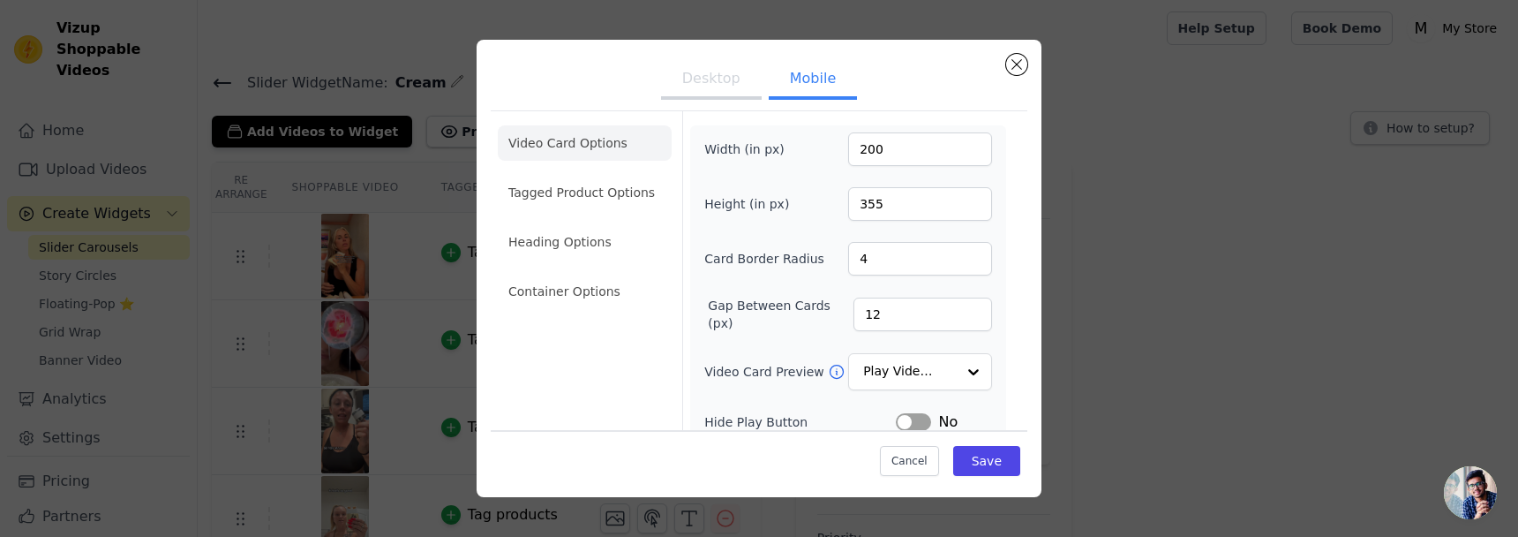
click at [640, 237] on li "Heading Options" at bounding box center [585, 241] width 174 height 35
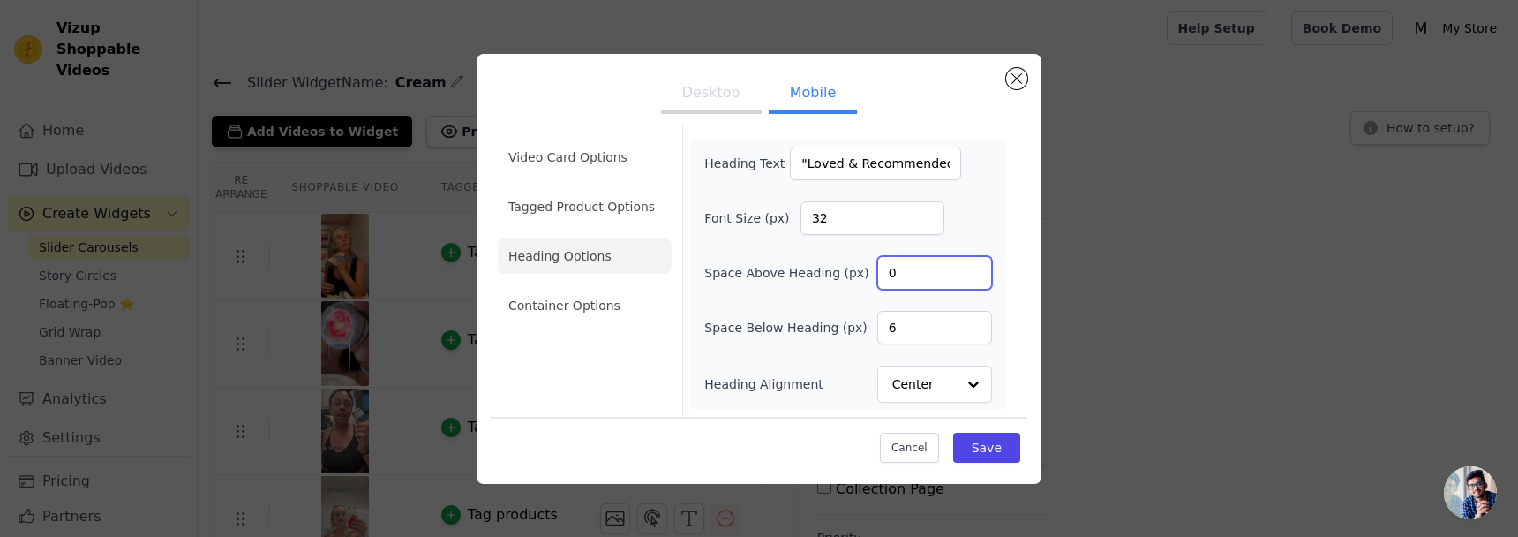
click at [929, 278] on input "0" at bounding box center [934, 273] width 115 height 34
type input "6"
click at [1004, 443] on button "Save" at bounding box center [986, 448] width 67 height 30
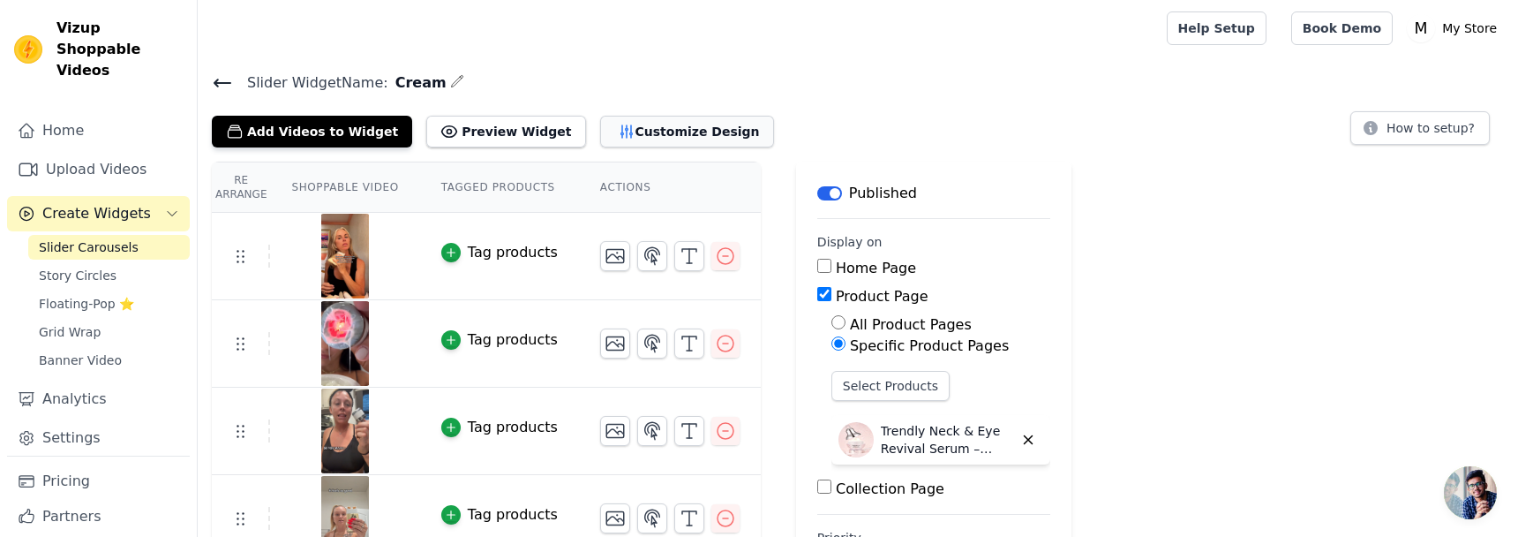
click at [690, 136] on button "Customize Design" at bounding box center [687, 132] width 174 height 32
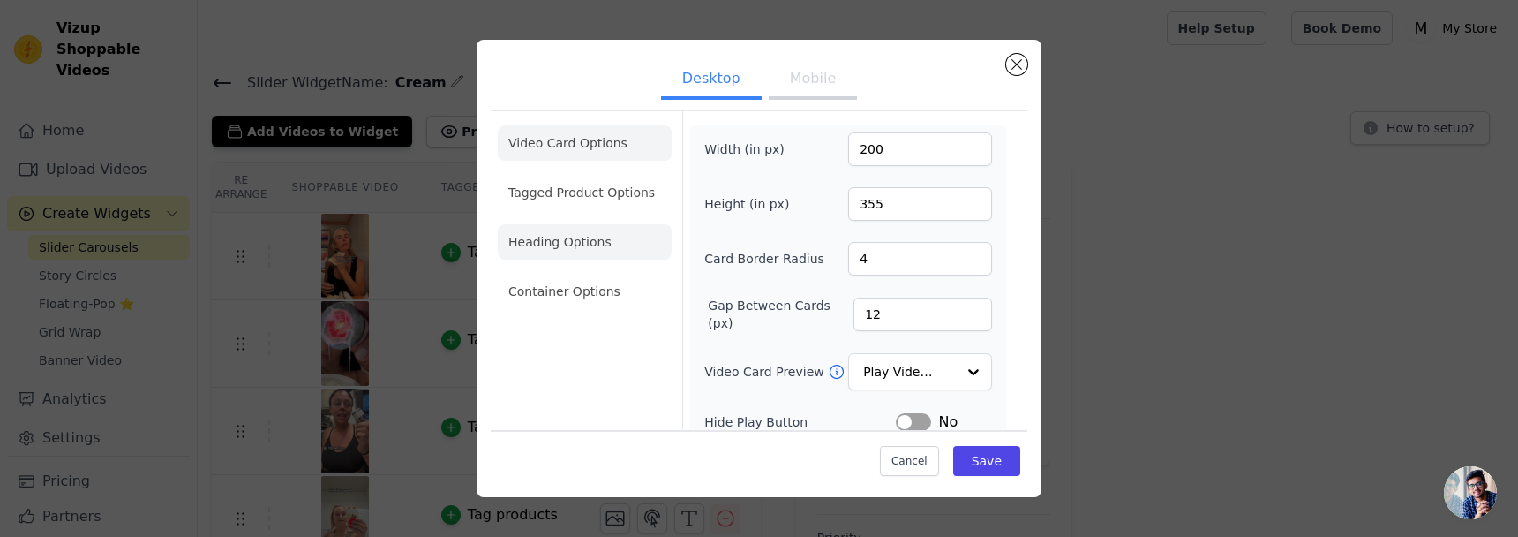
click at [614, 246] on li "Heading Options" at bounding box center [585, 241] width 174 height 35
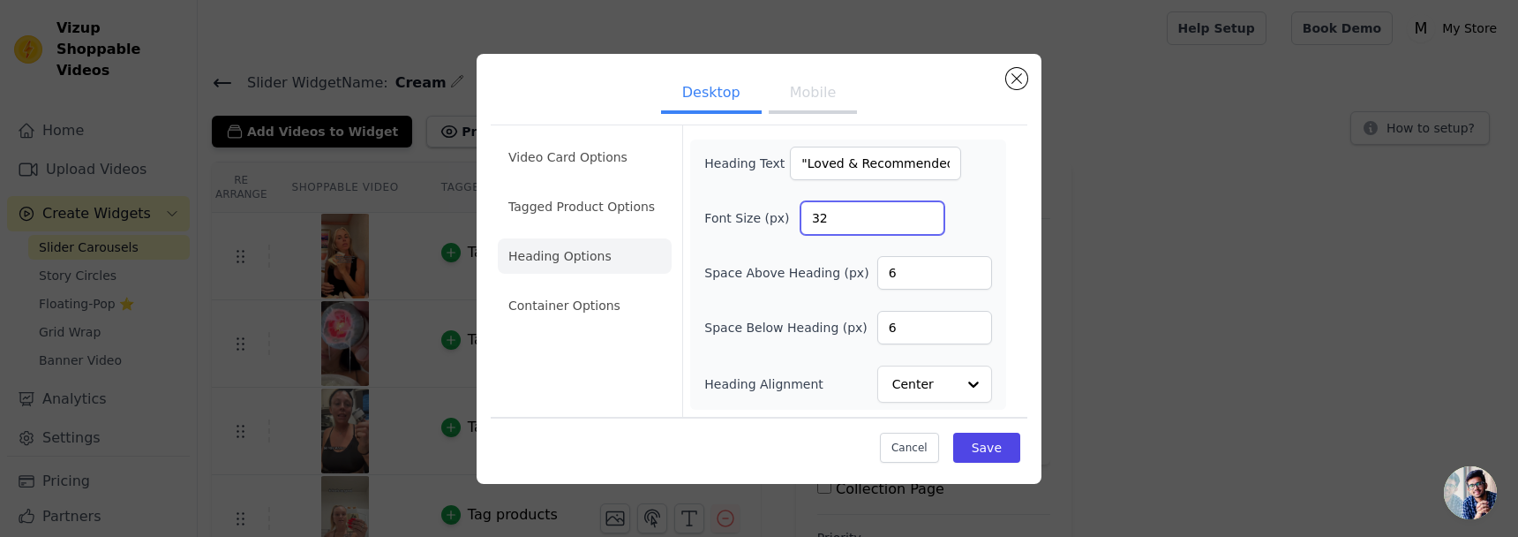
click at [851, 211] on input "32" at bounding box center [873, 218] width 144 height 34
type input "24"
click at [989, 448] on button "Save" at bounding box center [986, 448] width 67 height 30
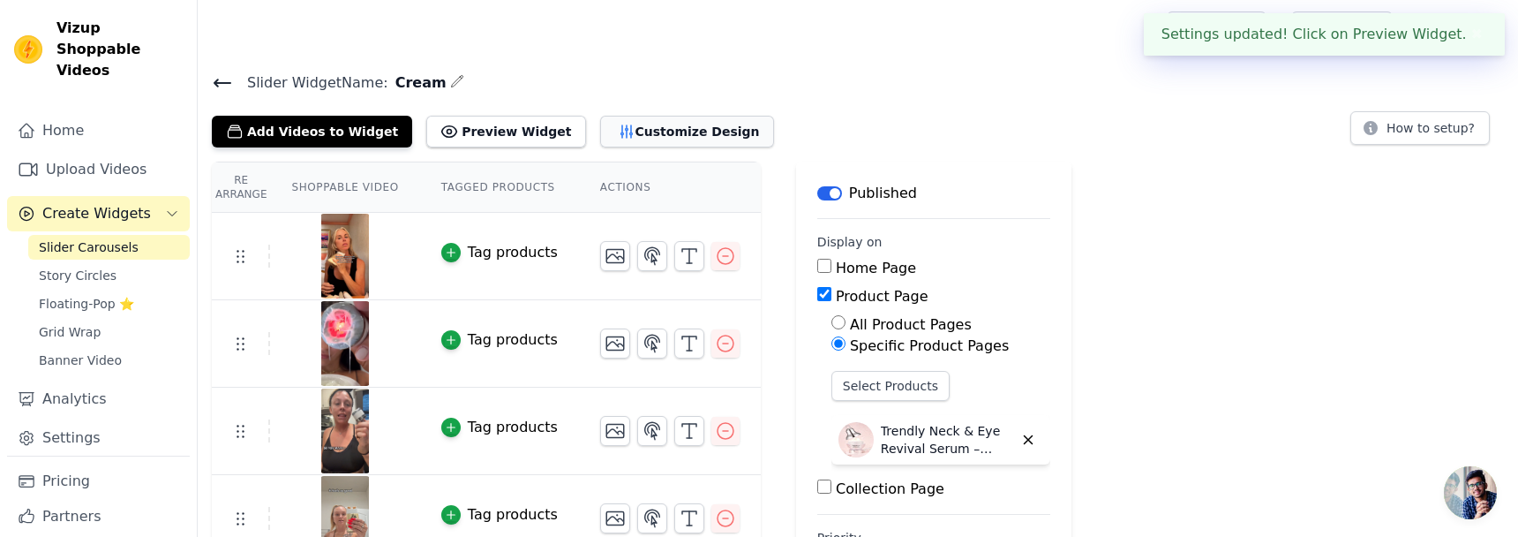
click at [626, 119] on button "Customize Design" at bounding box center [687, 132] width 174 height 32
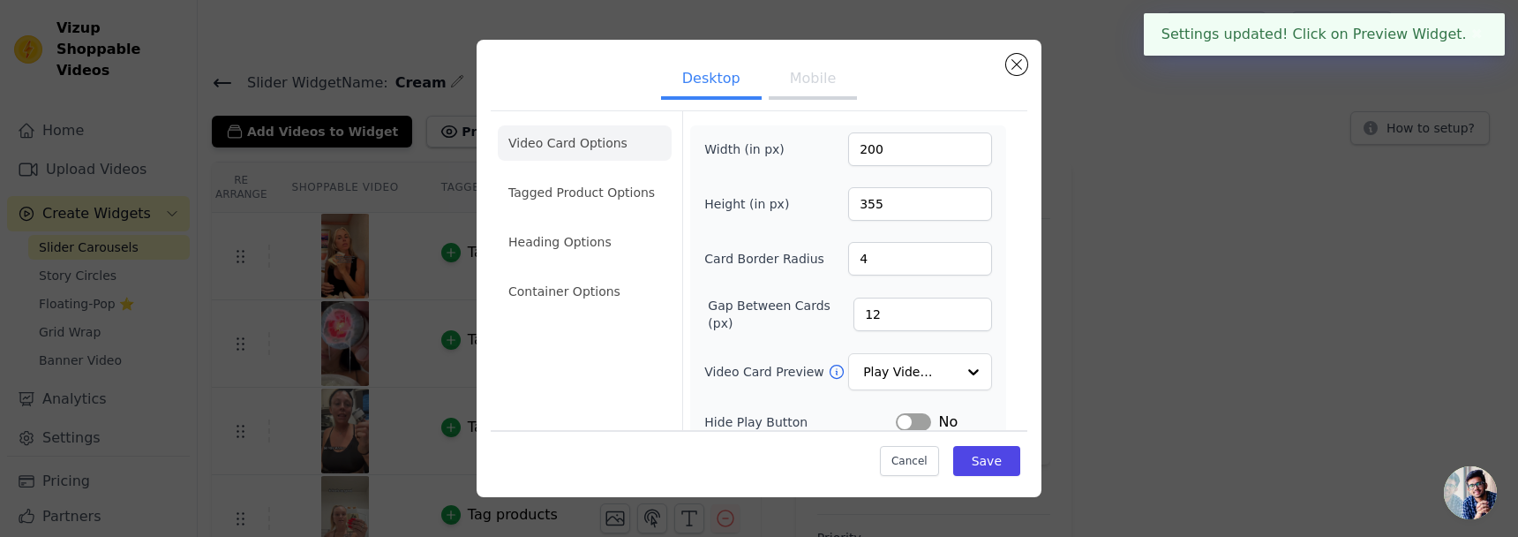
click at [844, 83] on button "Mobile" at bounding box center [813, 80] width 88 height 39
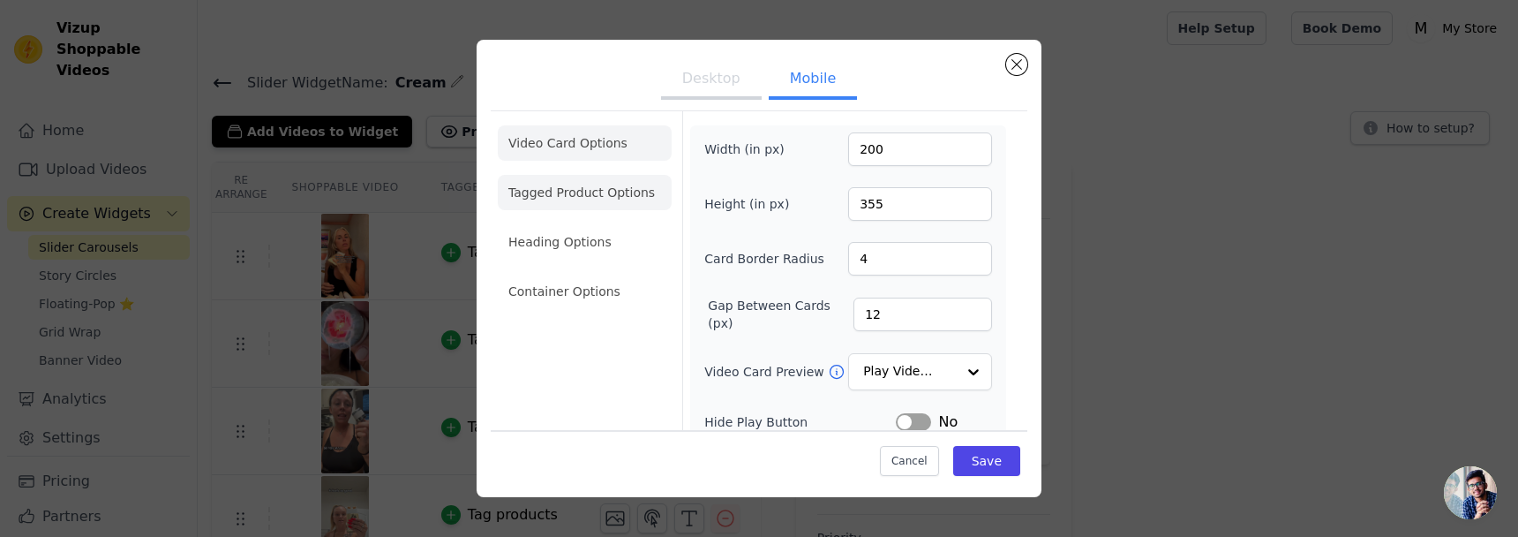
click at [639, 187] on li "Tagged Product Options" at bounding box center [585, 192] width 174 height 35
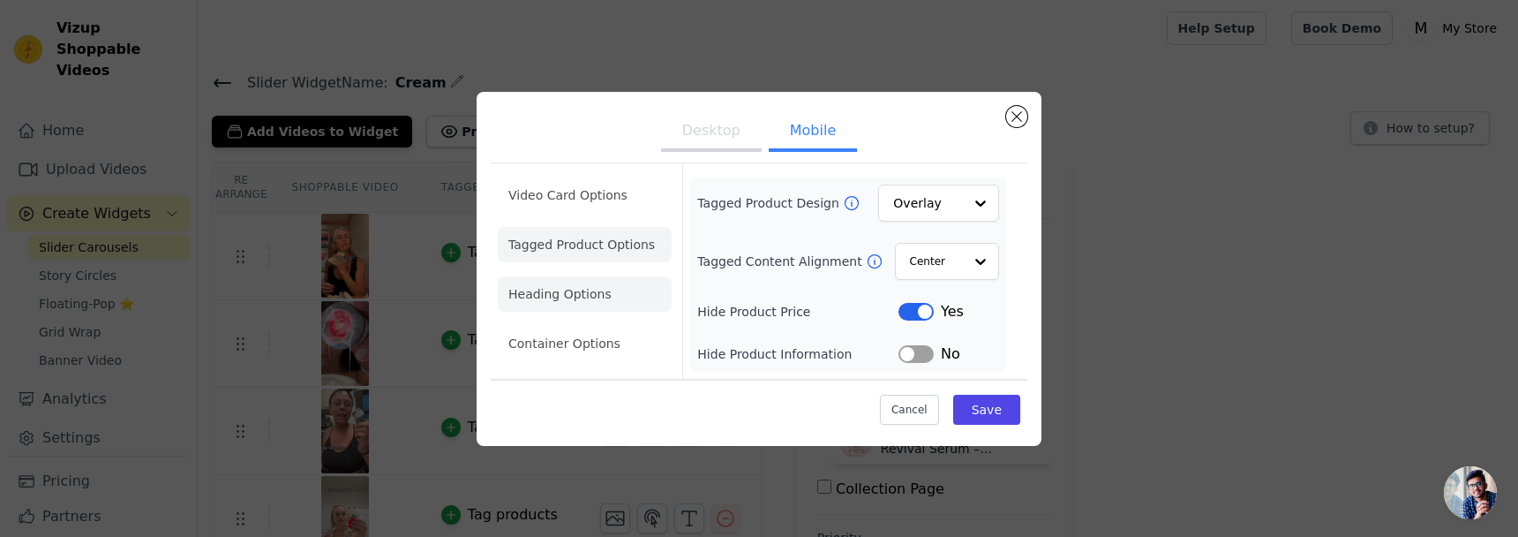
click at [607, 279] on li "Heading Options" at bounding box center [585, 293] width 174 height 35
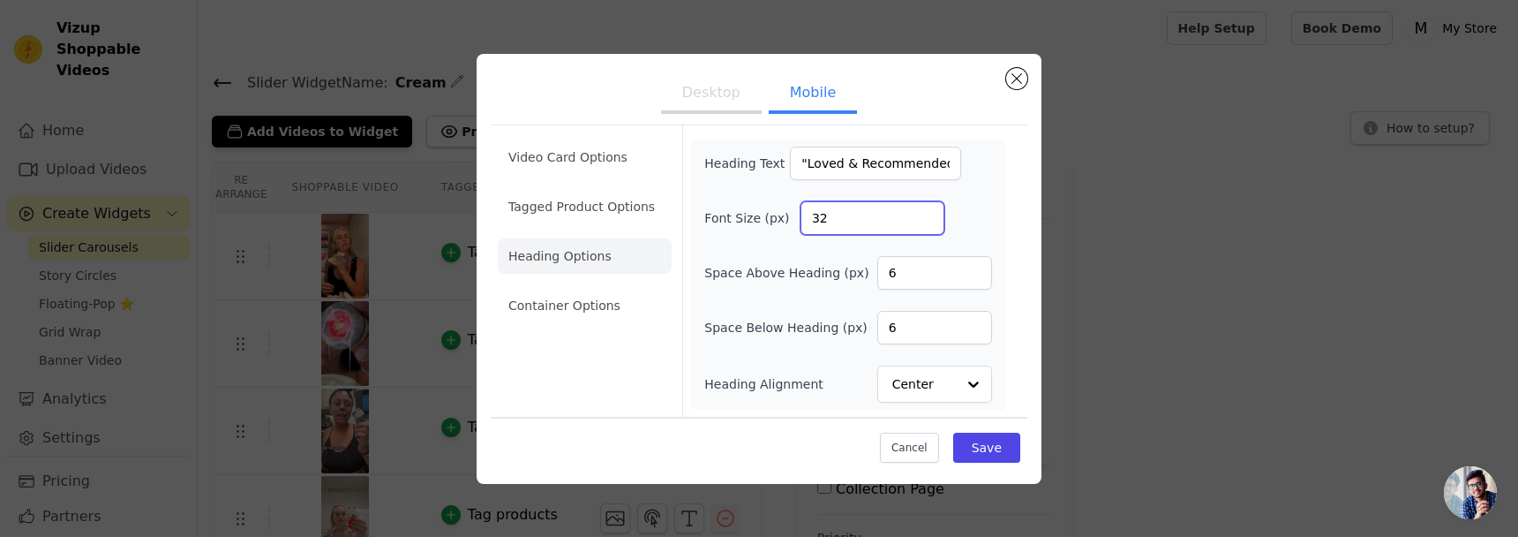
click at [864, 212] on input "32" at bounding box center [873, 218] width 144 height 34
type input "4"
type input "3"
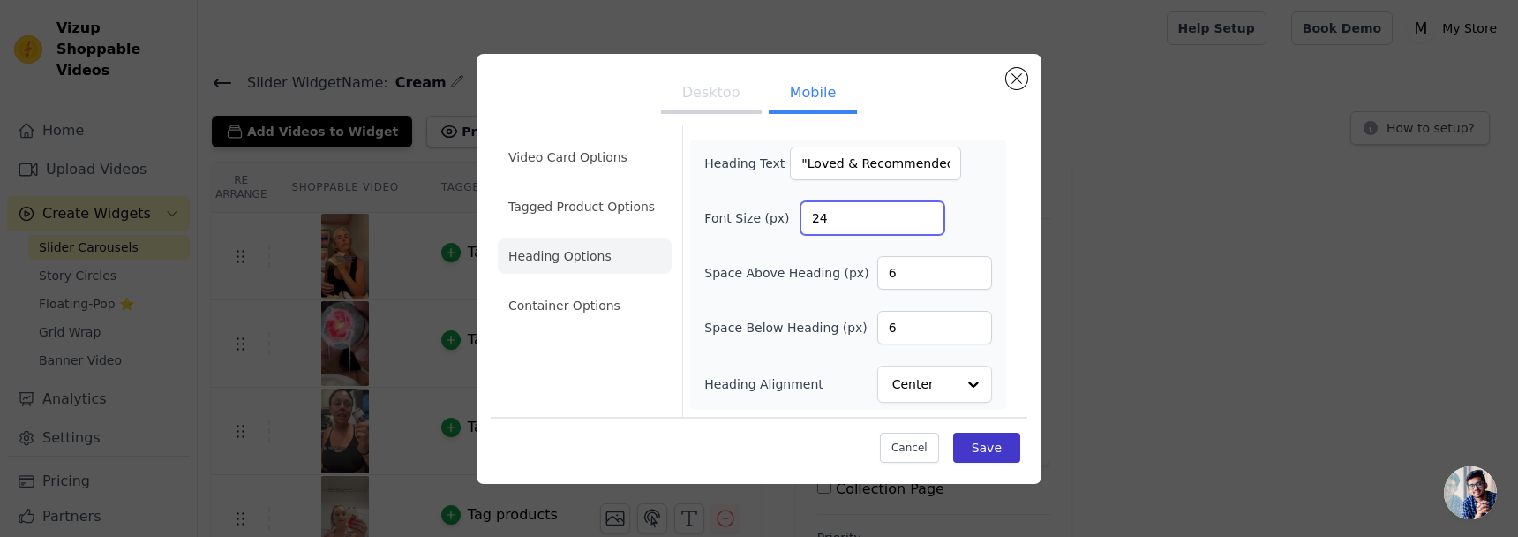
type input "24"
click at [1003, 443] on button "Save" at bounding box center [986, 448] width 67 height 30
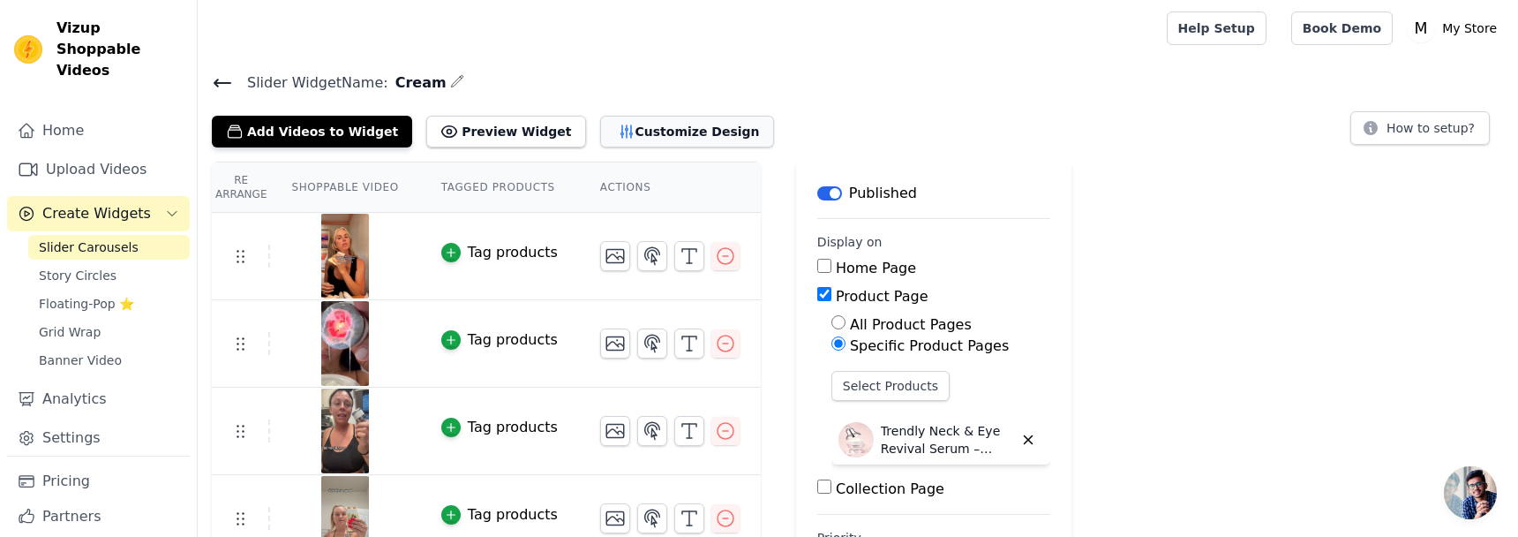
click at [647, 125] on button "Customize Design" at bounding box center [687, 132] width 174 height 32
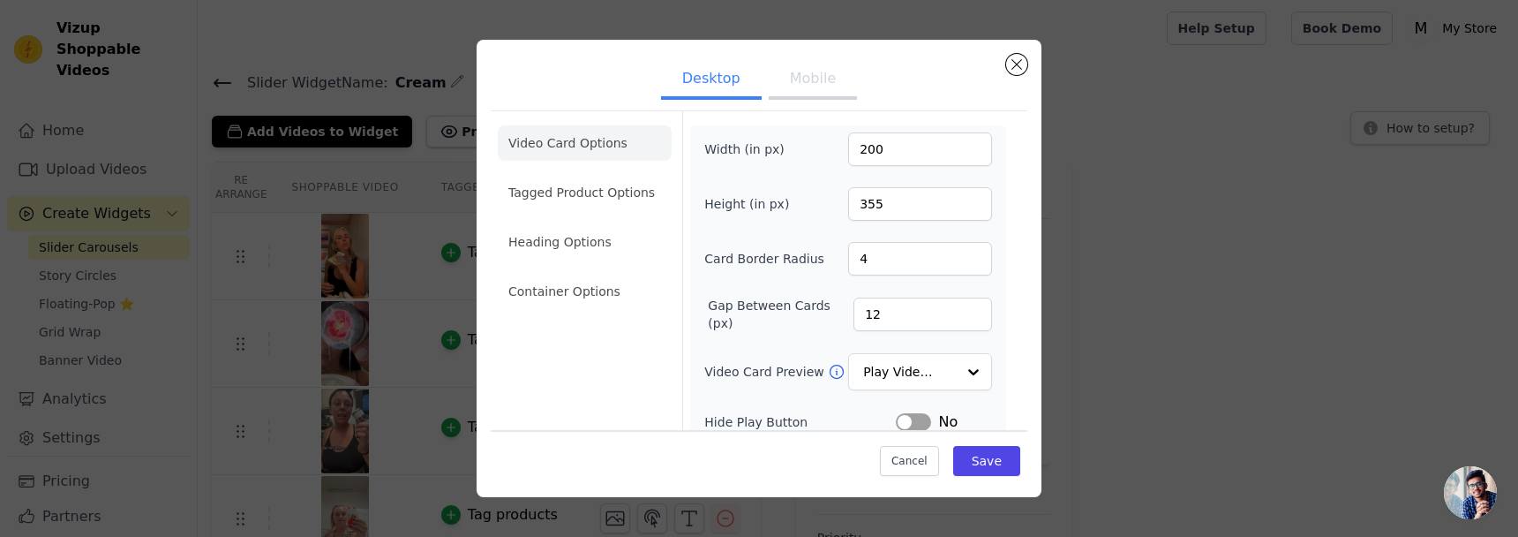
click at [630, 185] on li "Tagged Product Options" at bounding box center [585, 192] width 174 height 35
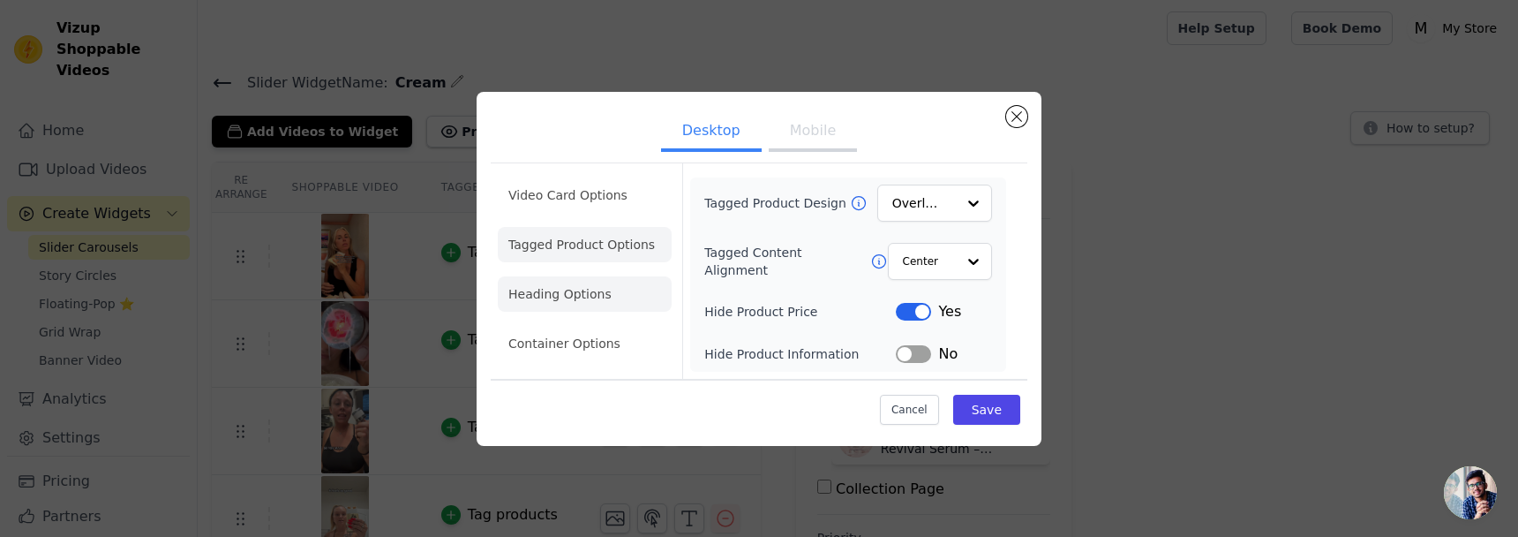
click at [603, 283] on li "Heading Options" at bounding box center [585, 293] width 174 height 35
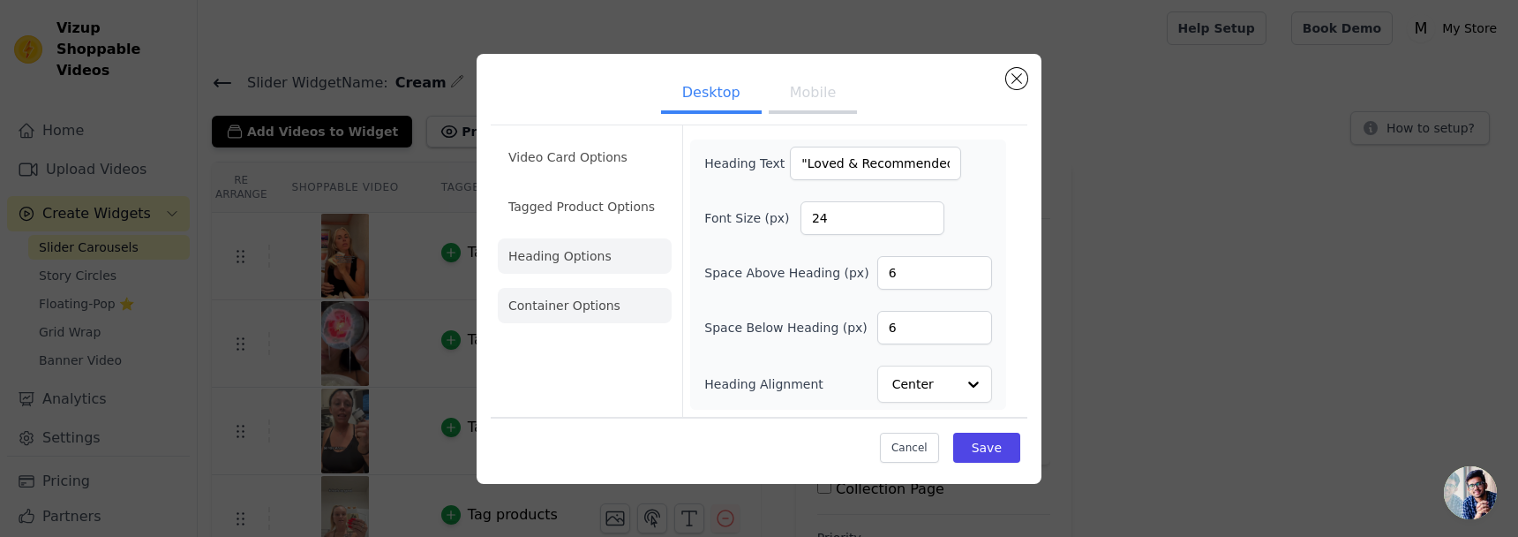
click at [567, 321] on li "Container Options" at bounding box center [585, 305] width 174 height 35
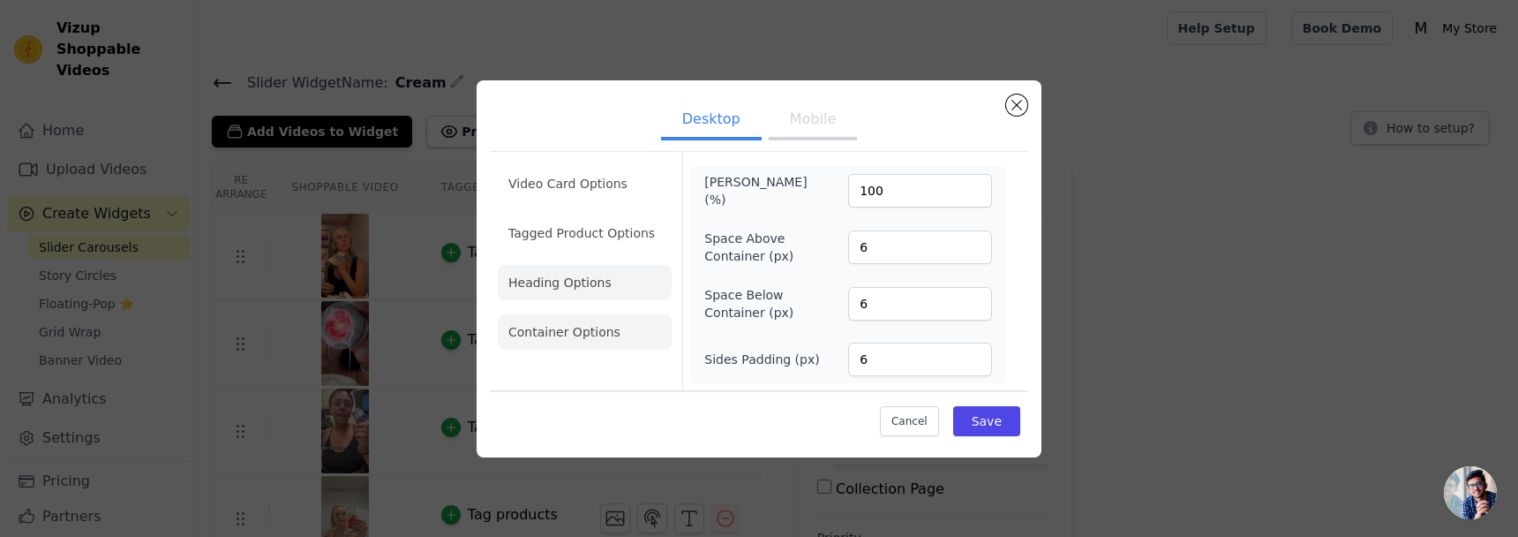
click at [561, 286] on li "Heading Options" at bounding box center [585, 282] width 174 height 35
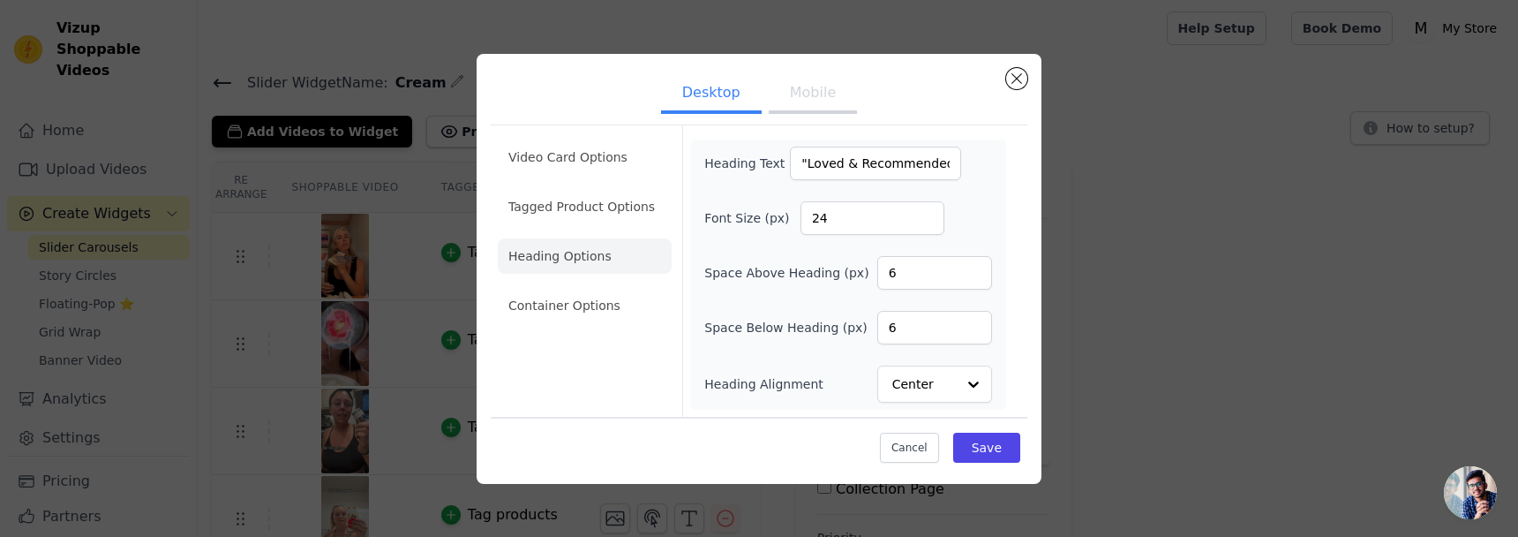
click at [563, 251] on li "Heading Options" at bounding box center [585, 255] width 174 height 35
click at [560, 299] on li "Container Options" at bounding box center [585, 305] width 174 height 35
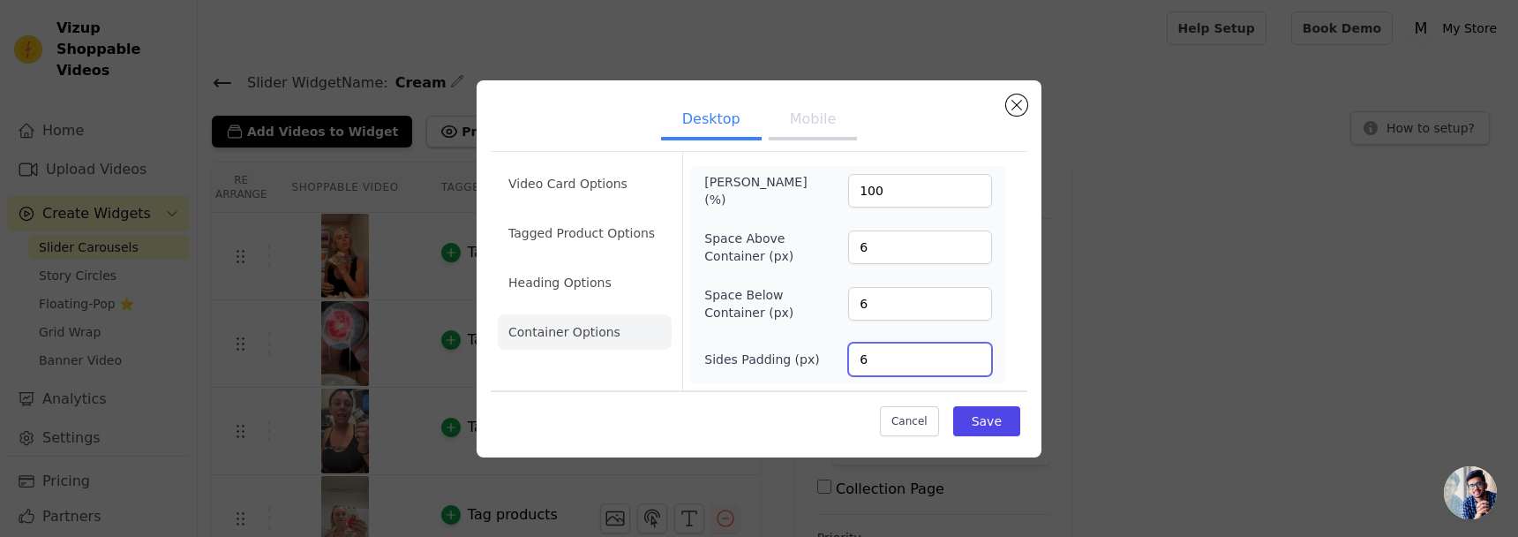
click at [891, 357] on input "6" at bounding box center [920, 359] width 144 height 34
click at [533, 279] on li "Heading Options" at bounding box center [585, 282] width 174 height 35
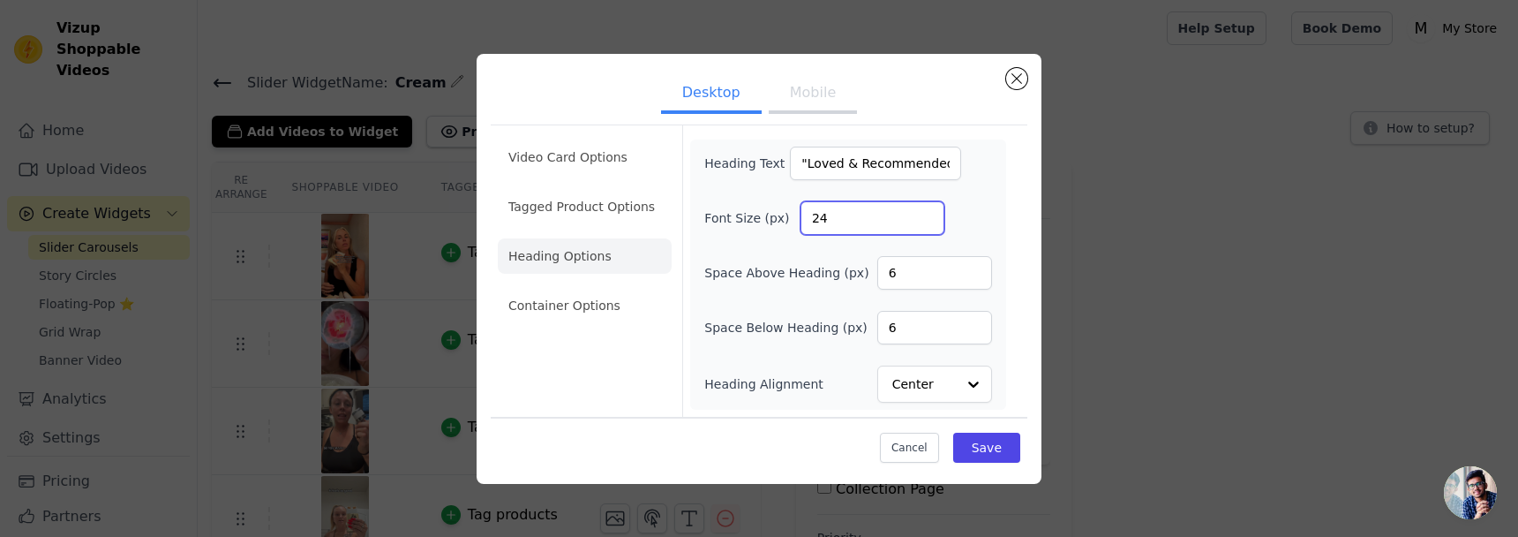
click at [905, 211] on input "24" at bounding box center [873, 218] width 144 height 34
type input "20"
click at [801, 109] on button "Mobile" at bounding box center [813, 94] width 88 height 39
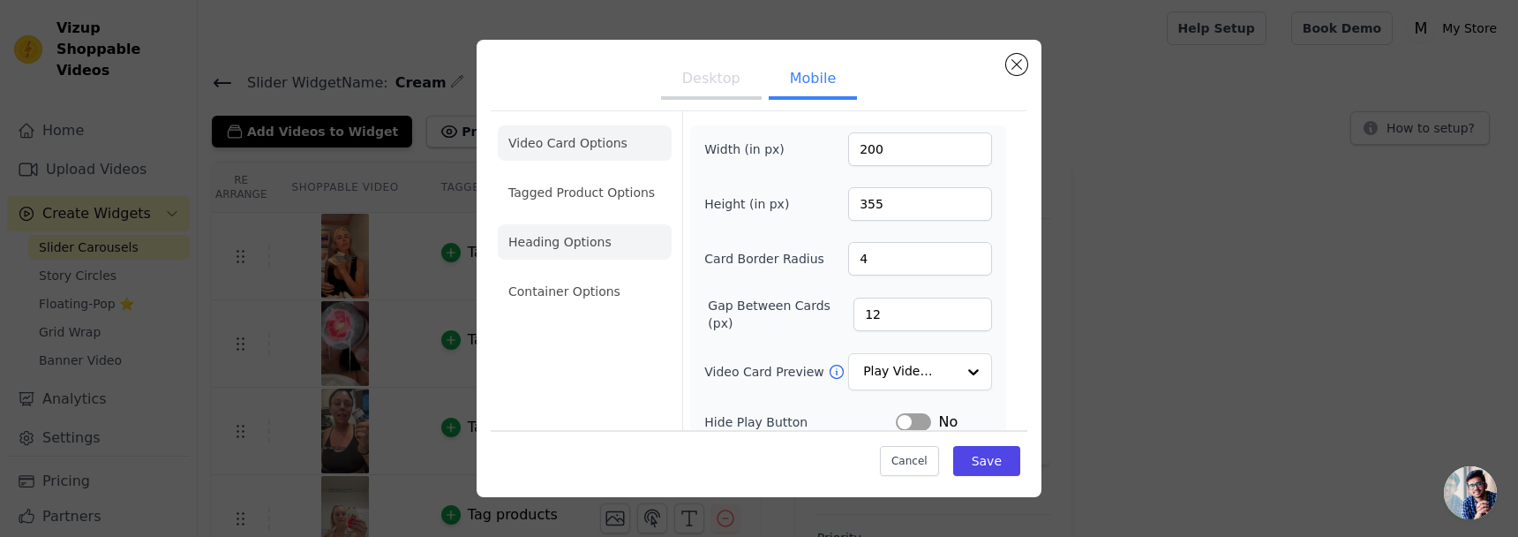
click at [616, 251] on li "Heading Options" at bounding box center [585, 241] width 174 height 35
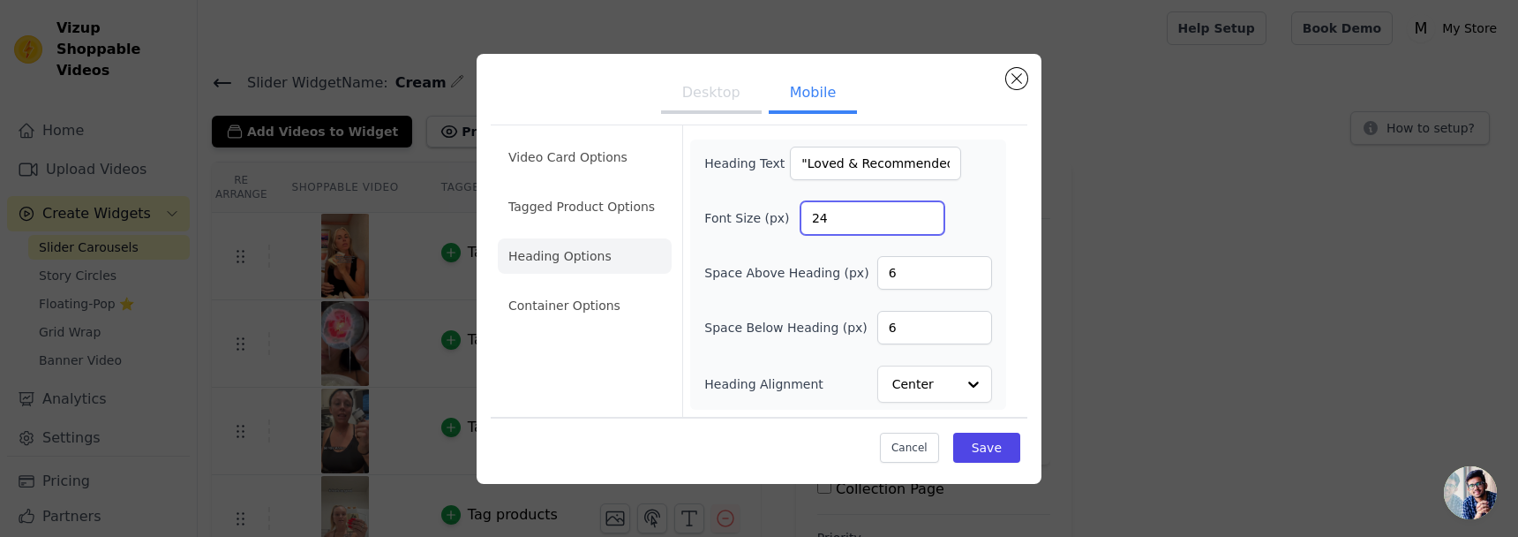
click at [846, 222] on input "24" at bounding box center [873, 218] width 144 height 34
type input "20"
click at [982, 454] on button "Save" at bounding box center [986, 448] width 67 height 30
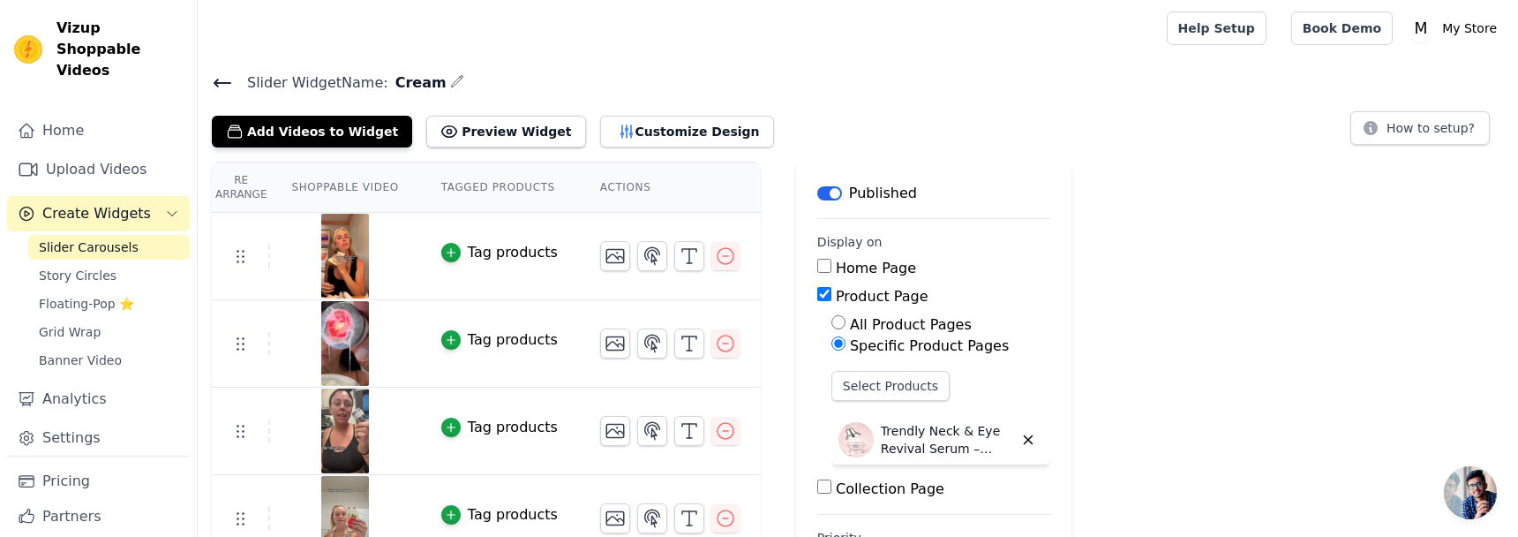
click at [1222, 144] on div "Add Videos to Widget Preview Widget Customize Design How to setup?" at bounding box center [858, 128] width 1292 height 39
